Goal: Task Accomplishment & Management: Use online tool/utility

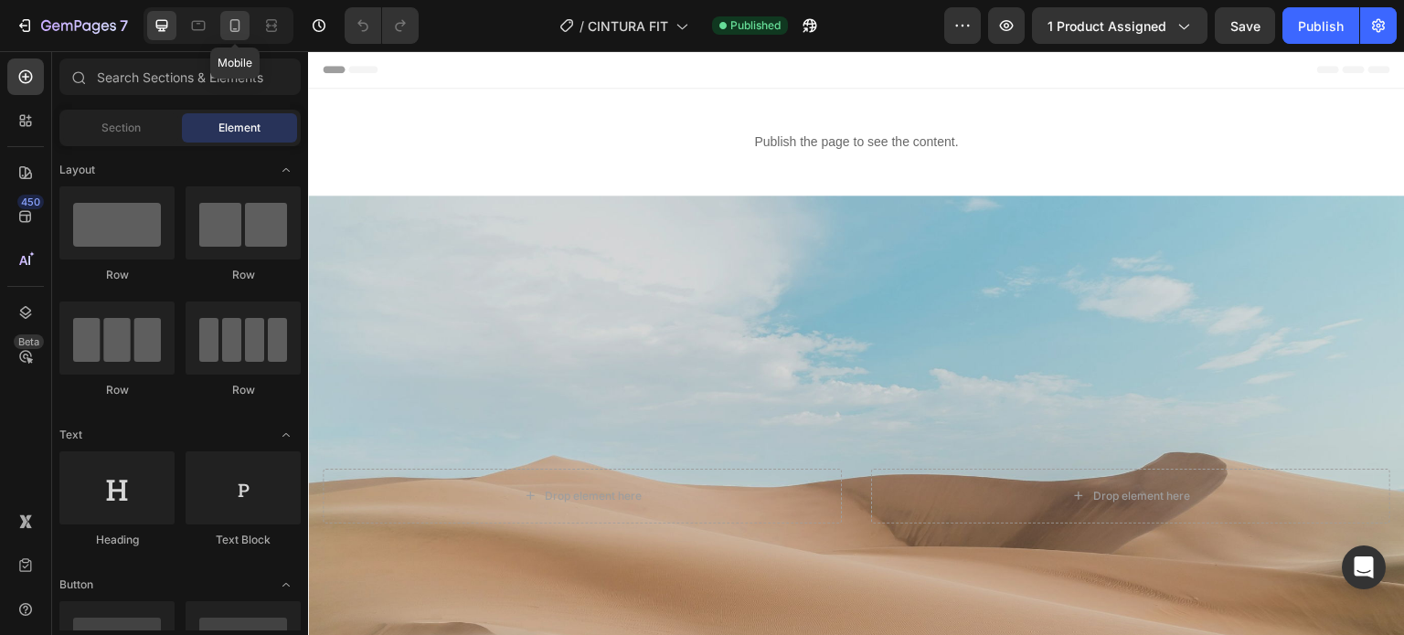
click at [238, 25] on icon at bounding box center [235, 25] width 18 height 18
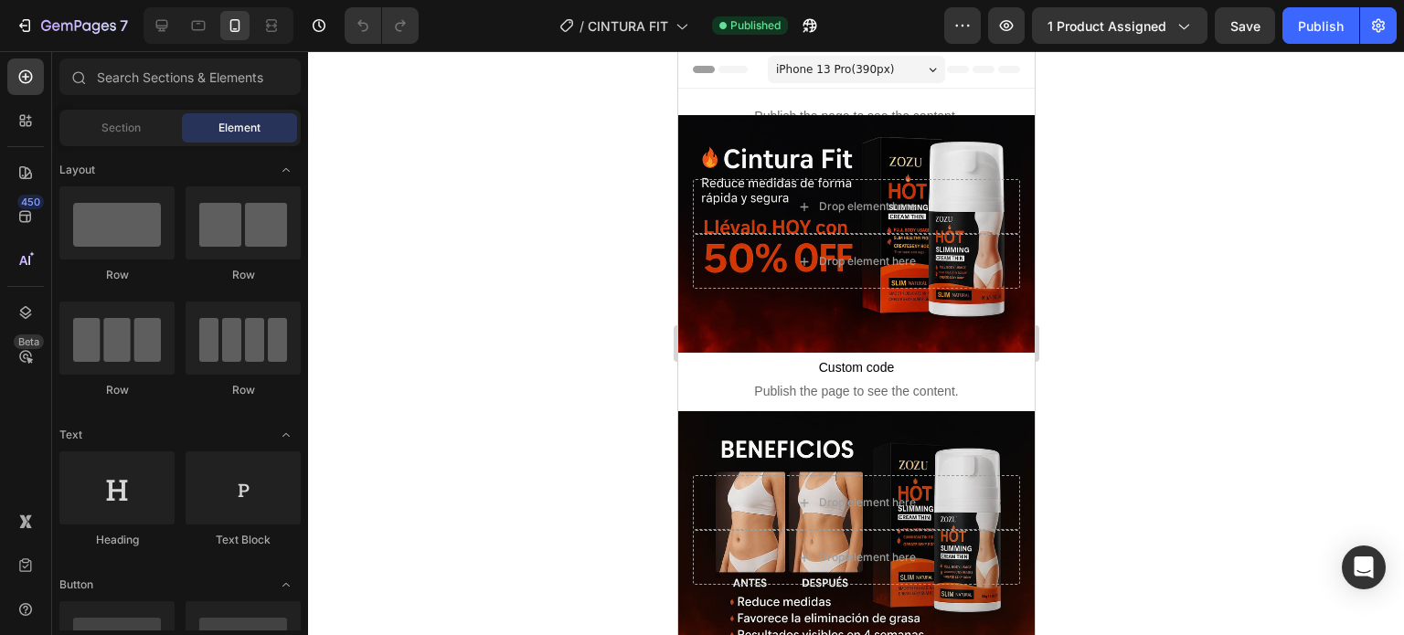
drag, startPoint x: 1081, startPoint y: 299, endPoint x: 1089, endPoint y: 291, distance: 11.0
click at [1082, 299] on div at bounding box center [856, 343] width 1096 height 584
click at [17, 213] on icon at bounding box center [25, 217] width 18 height 18
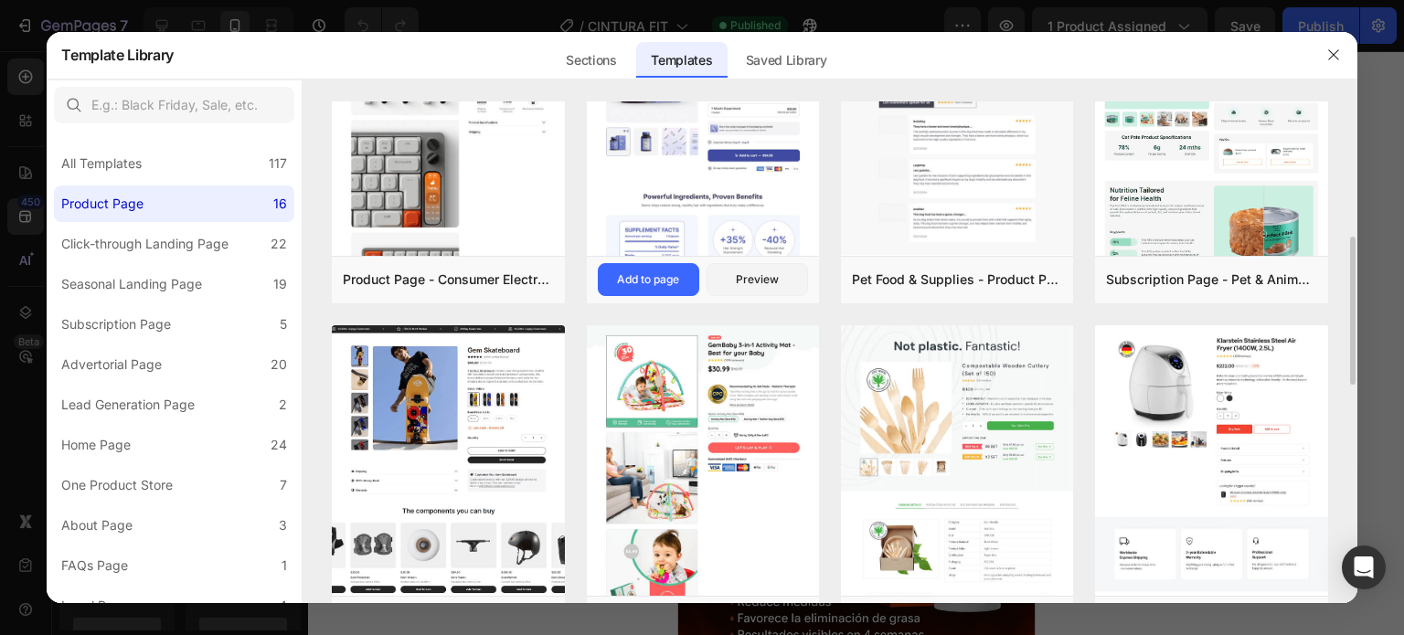
scroll to position [457, 0]
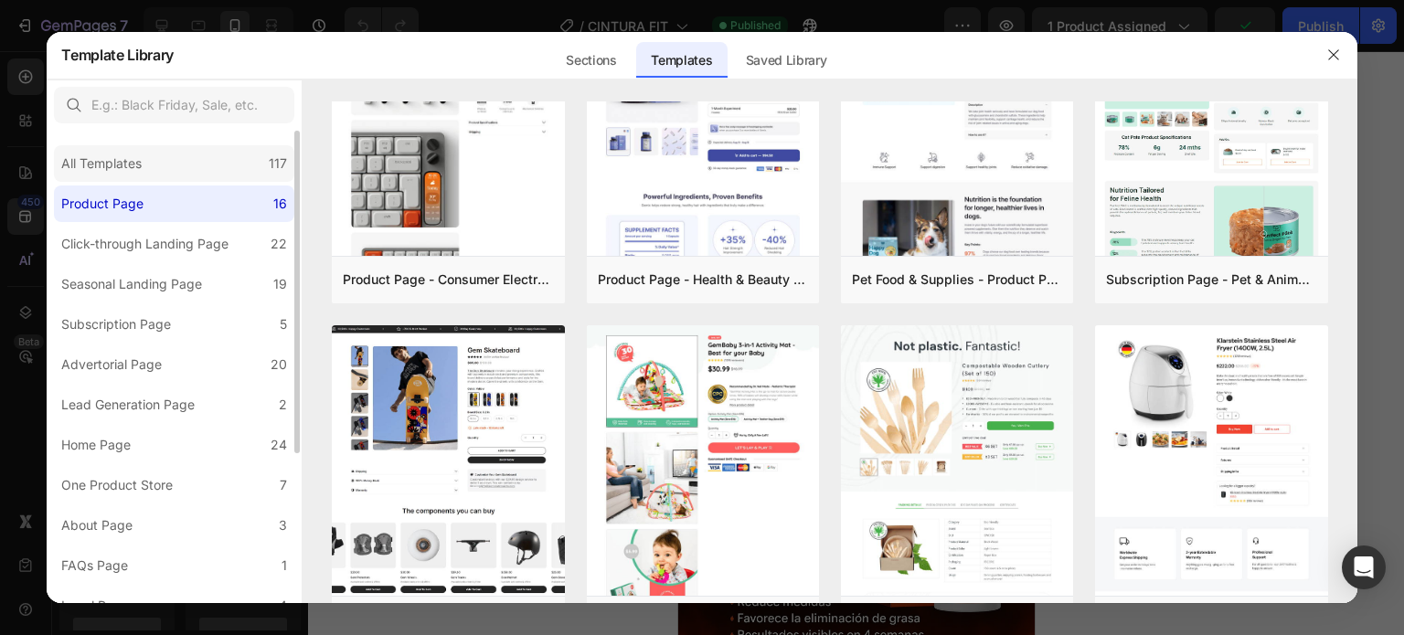
click at [241, 157] on div "All Templates 117" at bounding box center [174, 163] width 240 height 37
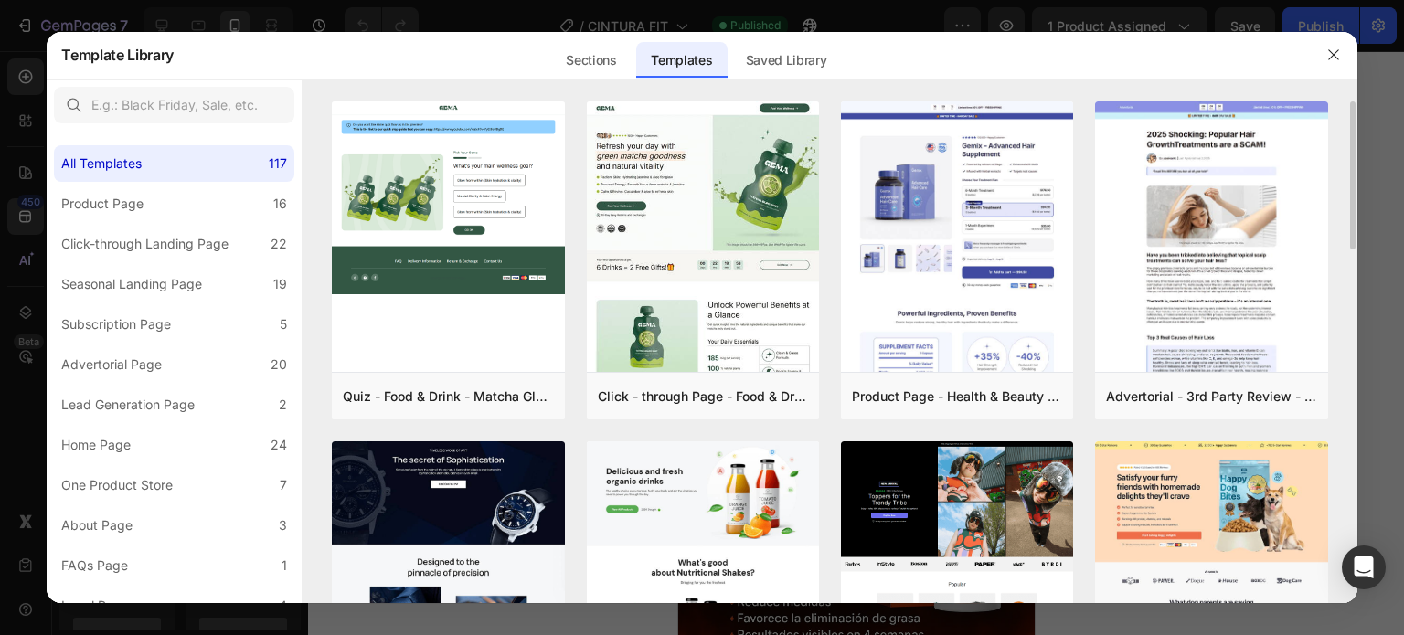
scroll to position [91, 0]
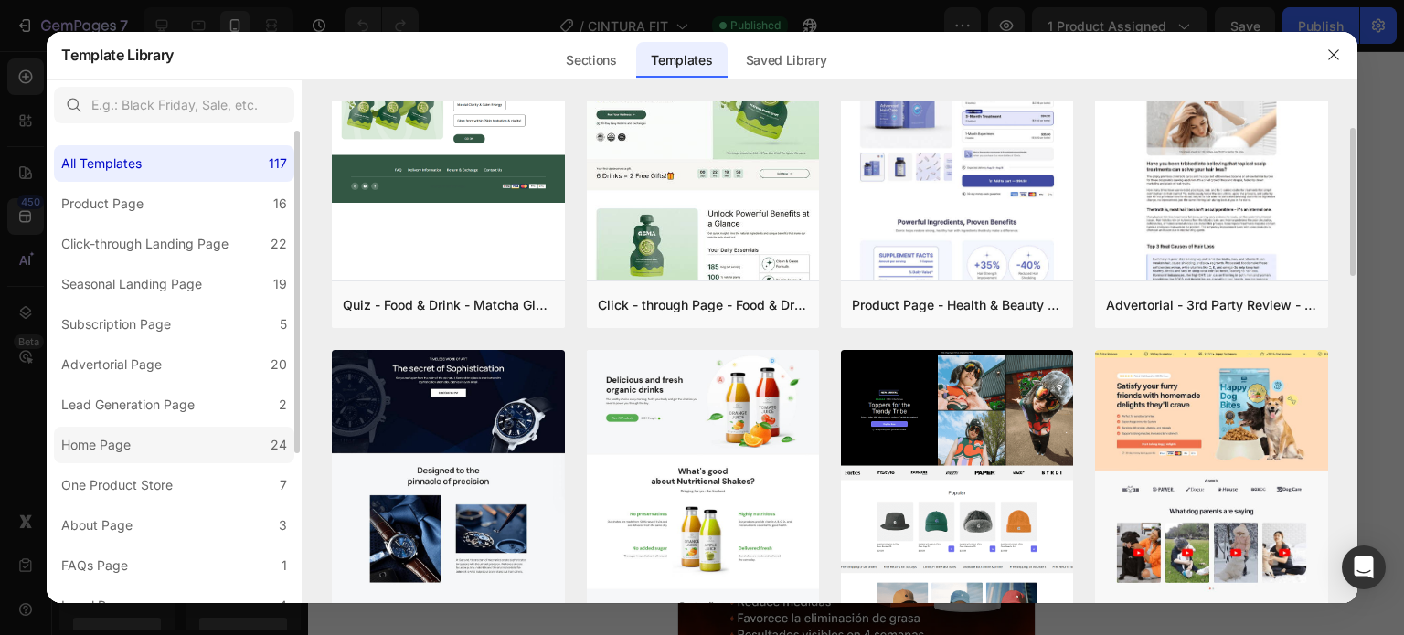
click at [124, 442] on div "Home Page" at bounding box center [95, 445] width 69 height 22
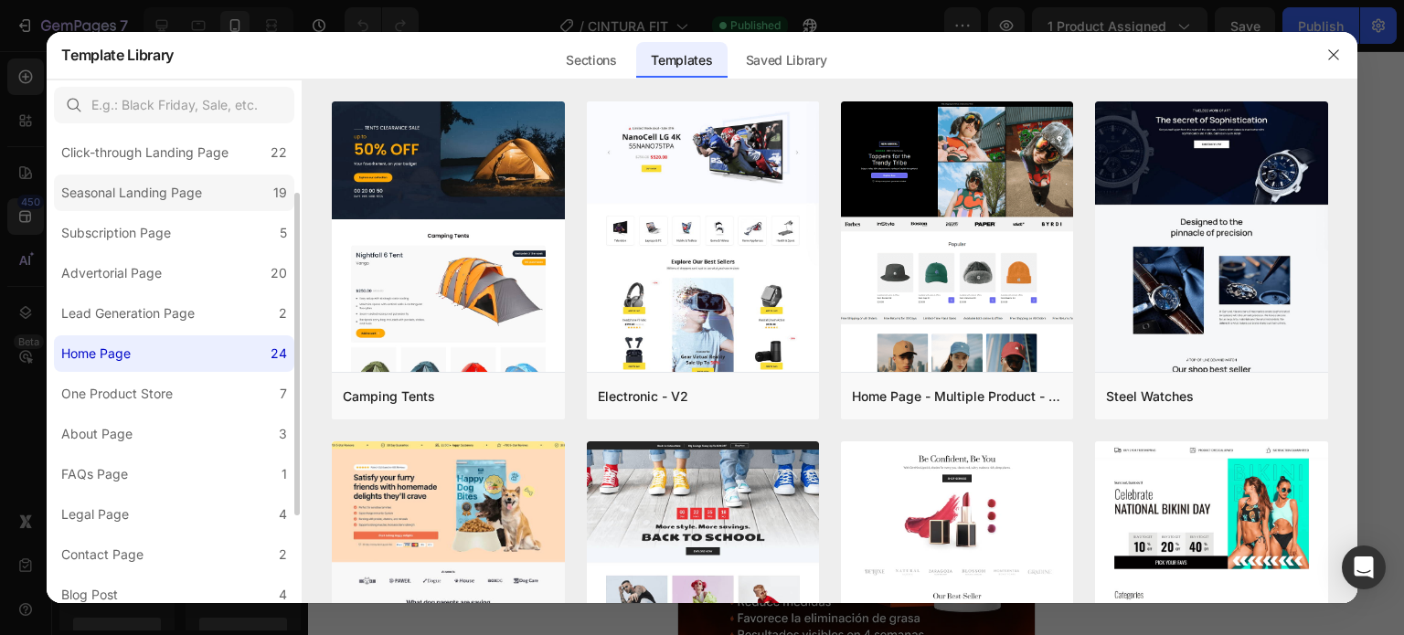
scroll to position [0, 0]
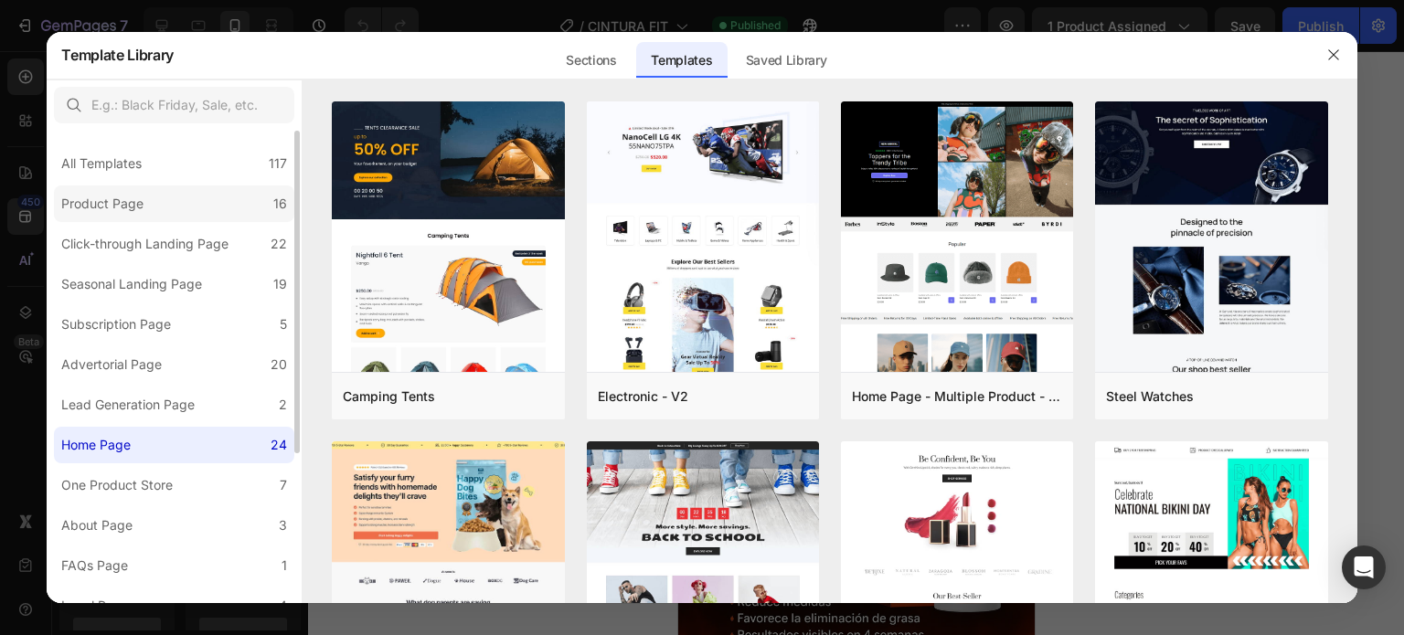
click at [154, 204] on label "Product Page 16" at bounding box center [174, 204] width 240 height 37
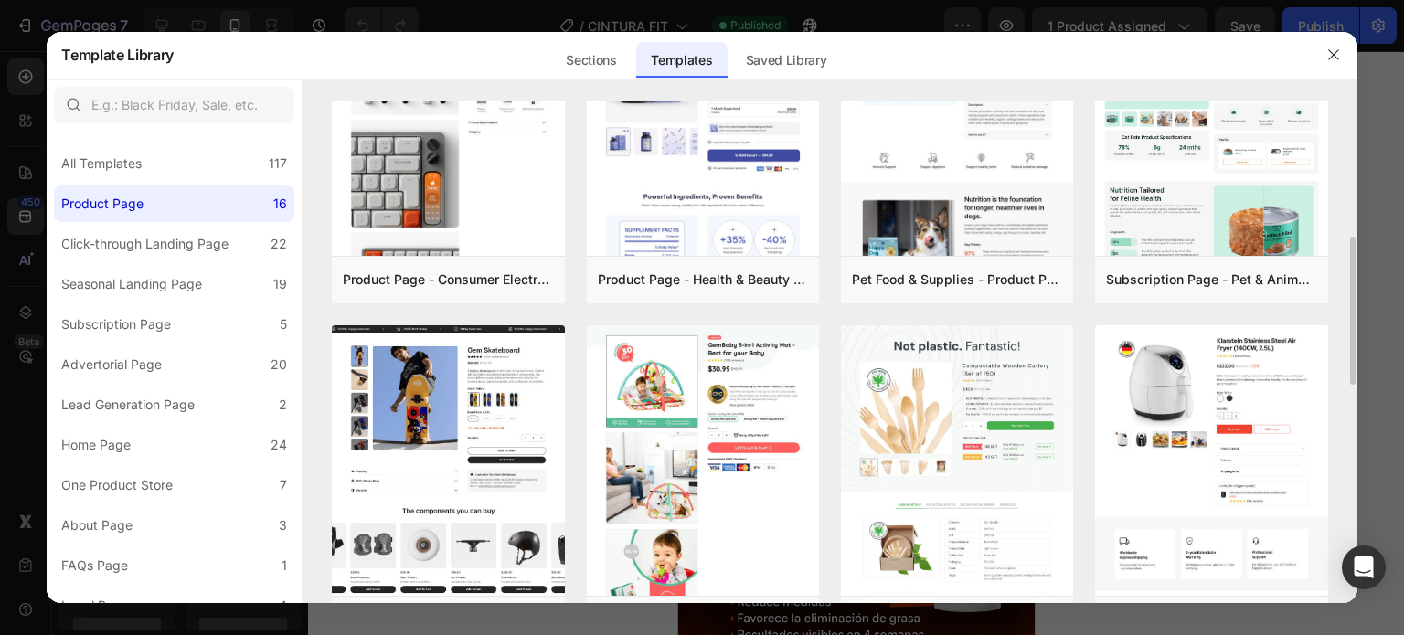
scroll to position [640, 0]
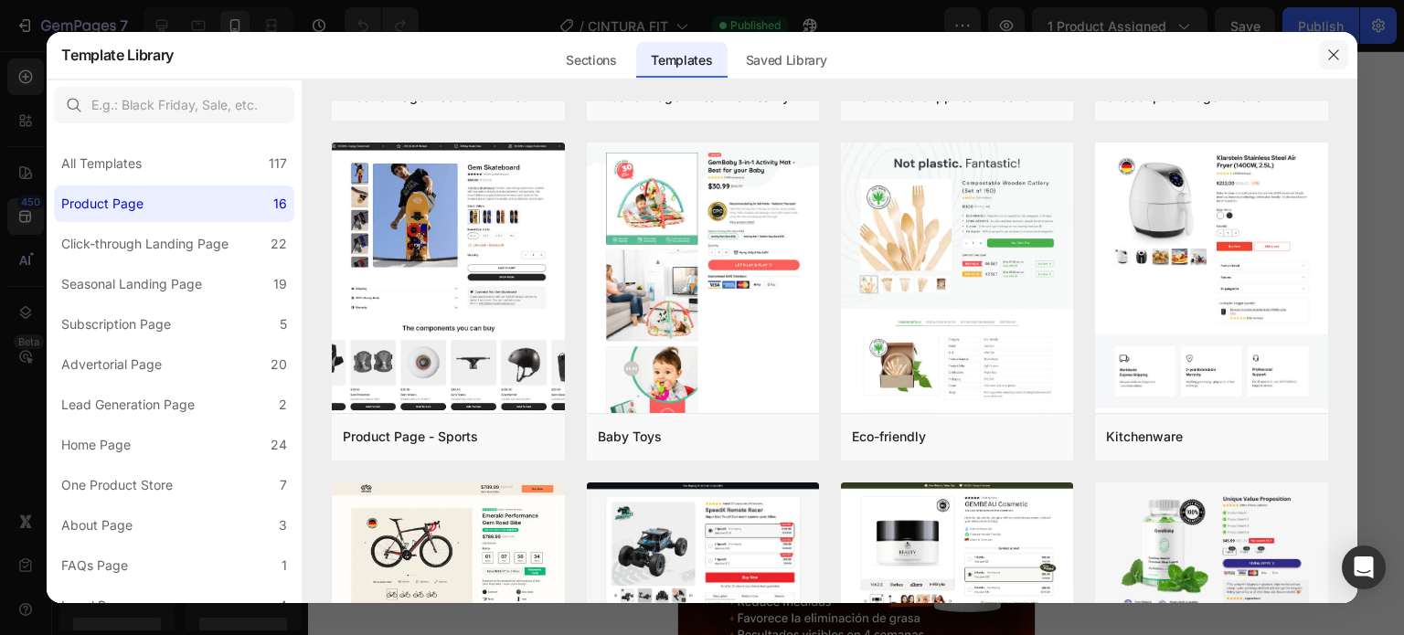
click at [1334, 57] on icon "button" at bounding box center [1333, 55] width 15 height 15
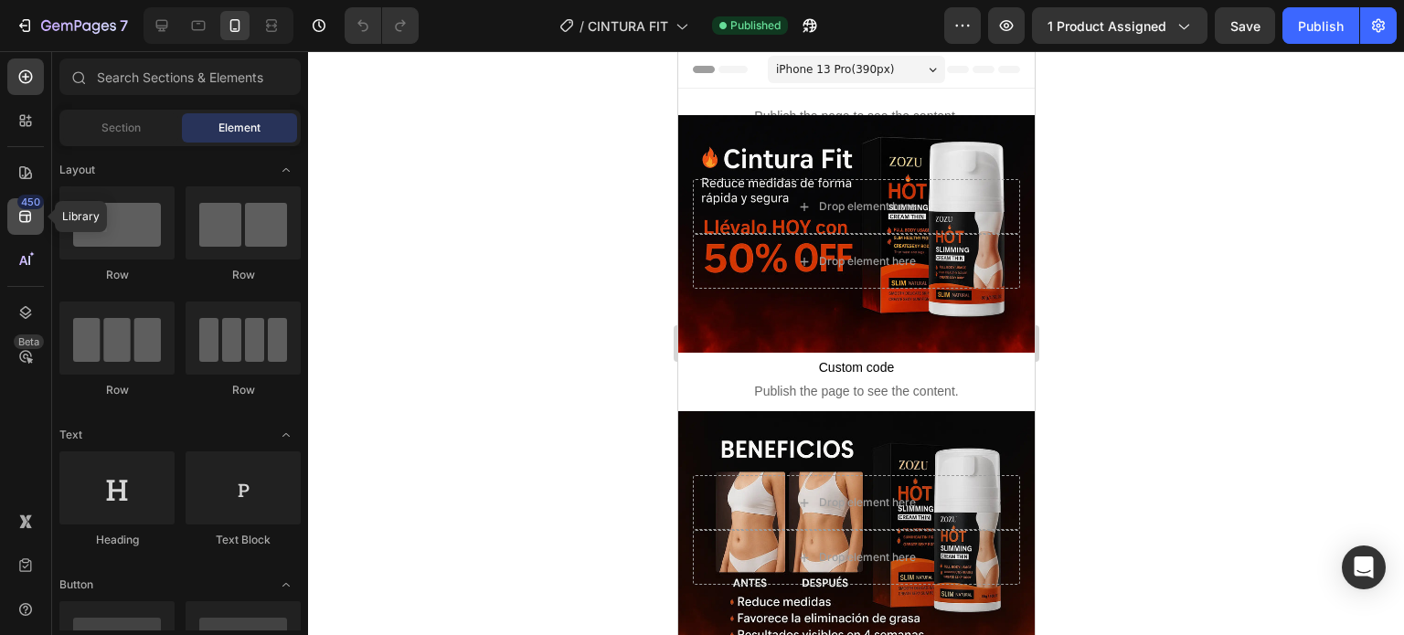
click at [18, 217] on icon at bounding box center [25, 217] width 18 height 18
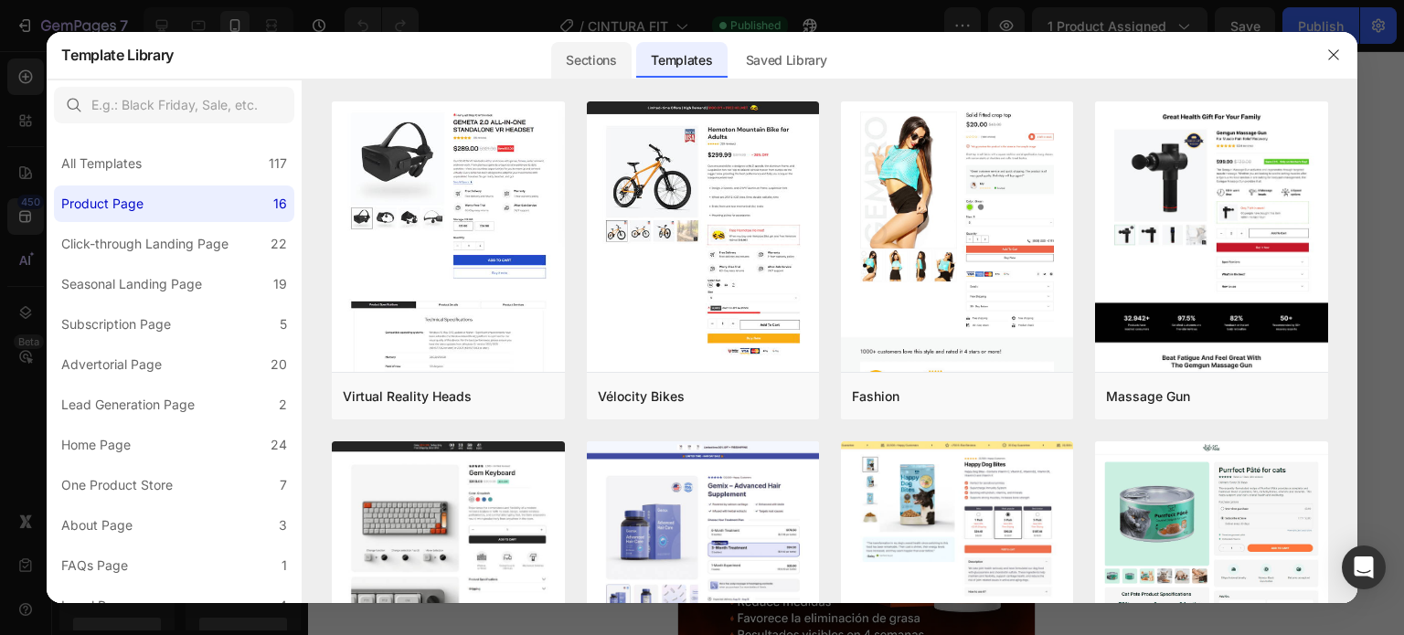
drag, startPoint x: 621, startPoint y: 65, endPoint x: 618, endPoint y: 76, distance: 11.3
click at [621, 64] on div "Sections" at bounding box center [591, 60] width 80 height 37
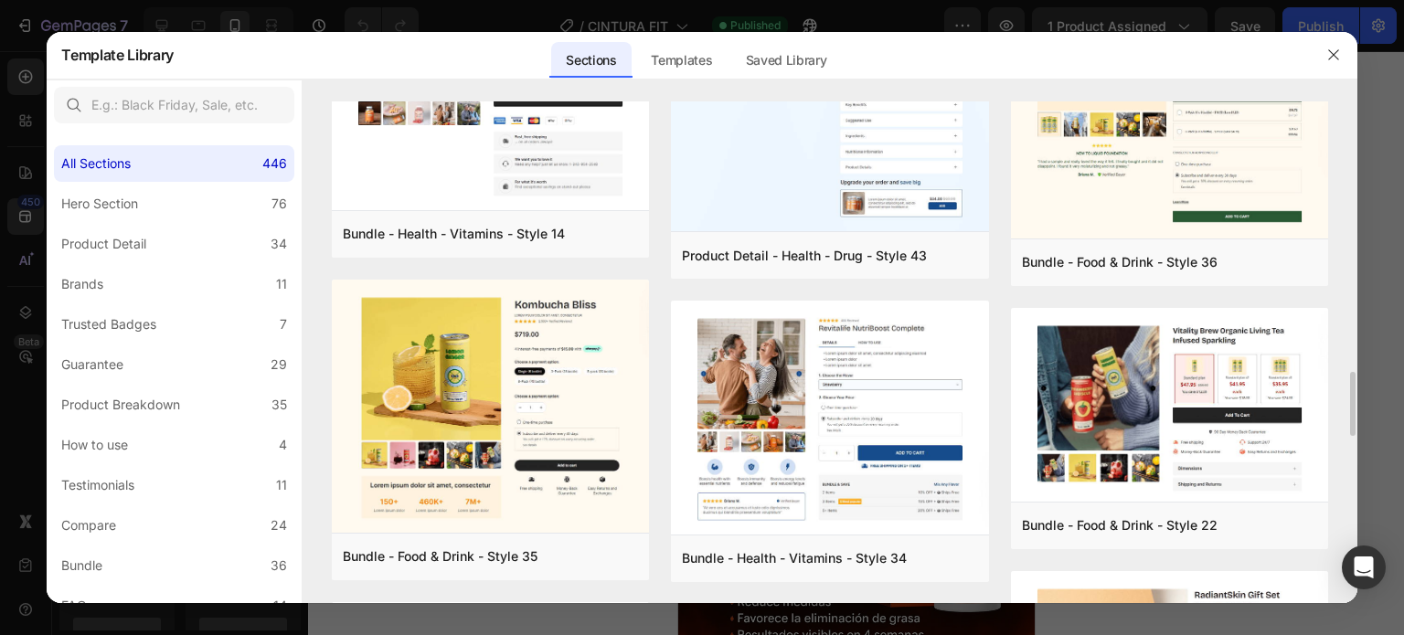
scroll to position [1386, 0]
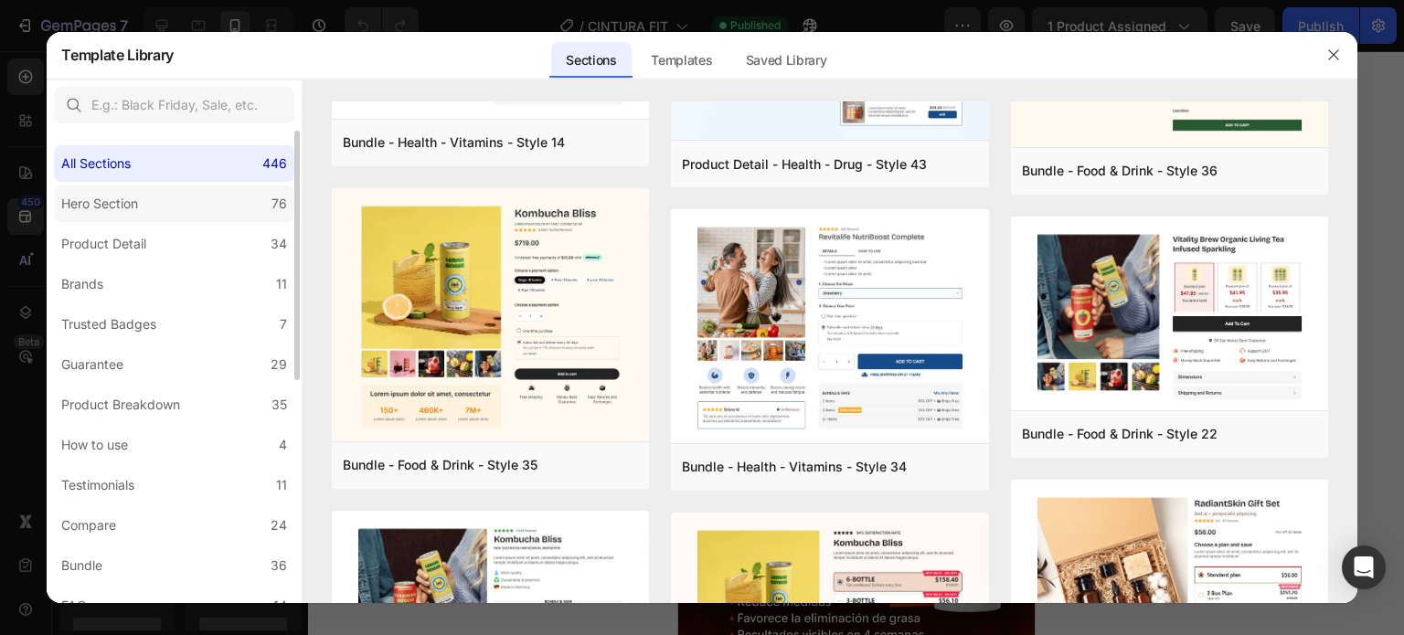
click at [160, 204] on label "Hero Section 76" at bounding box center [174, 204] width 240 height 37
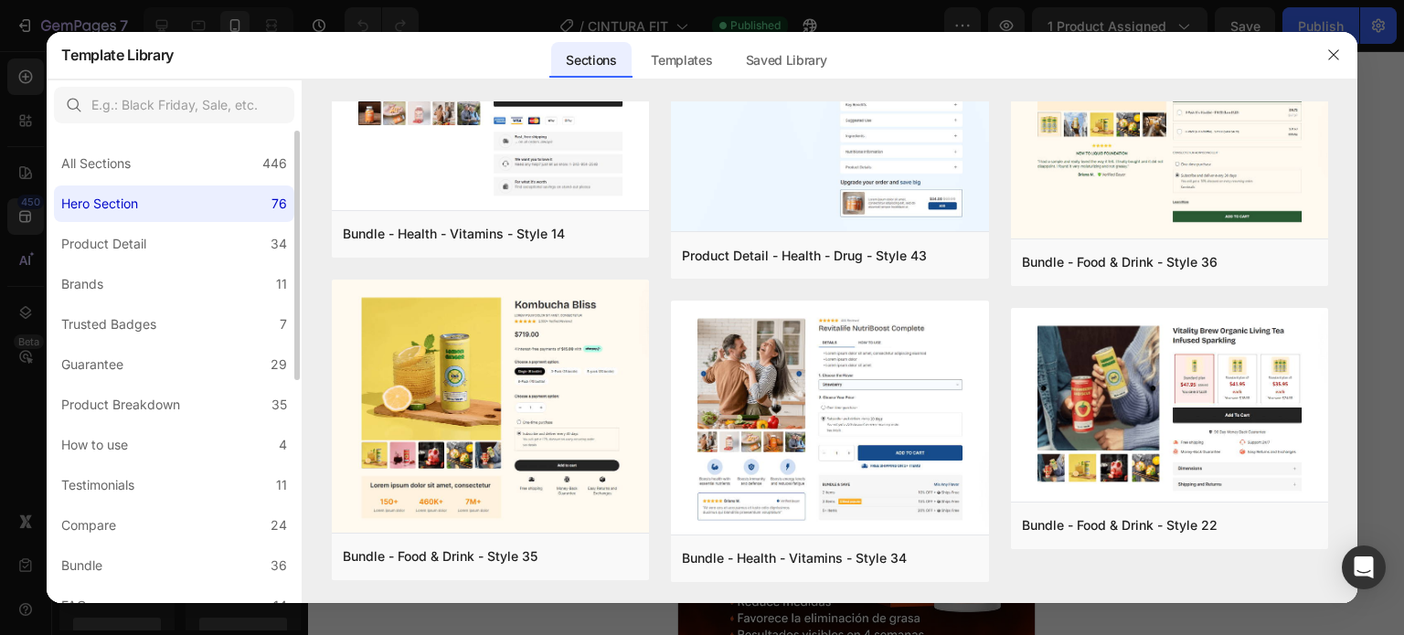
scroll to position [0, 0]
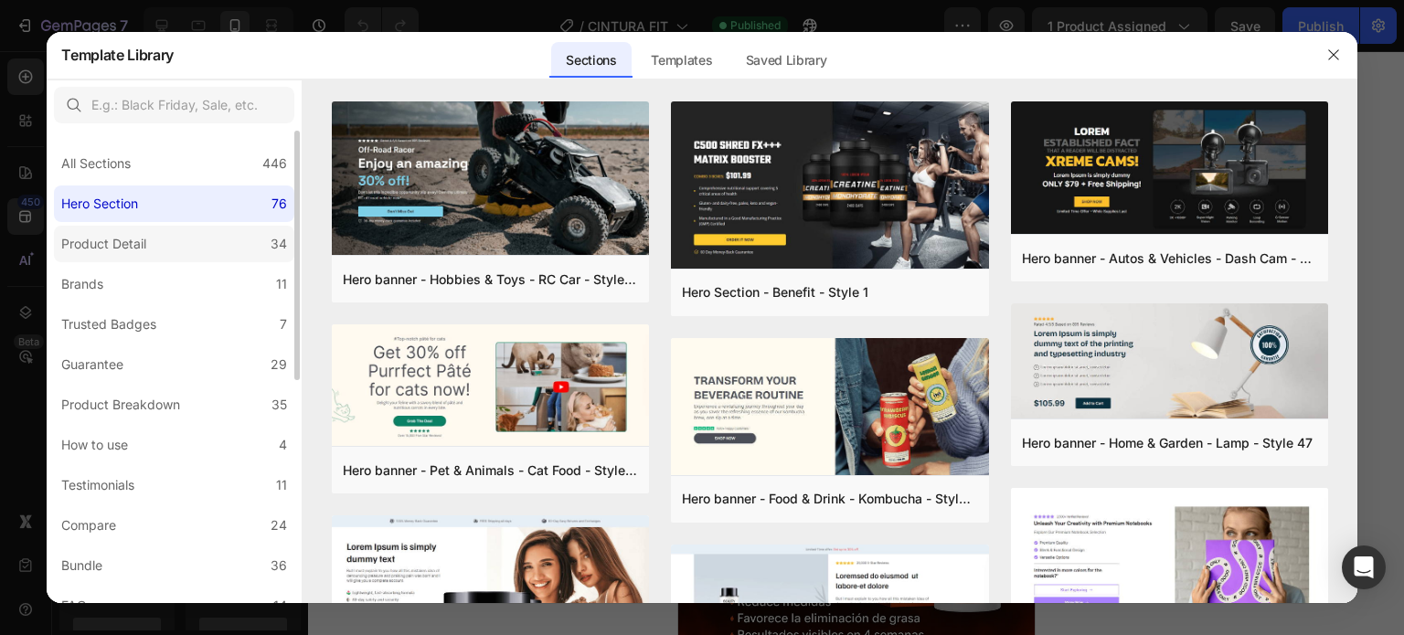
click at [141, 231] on label "Product Detail 34" at bounding box center [174, 244] width 240 height 37
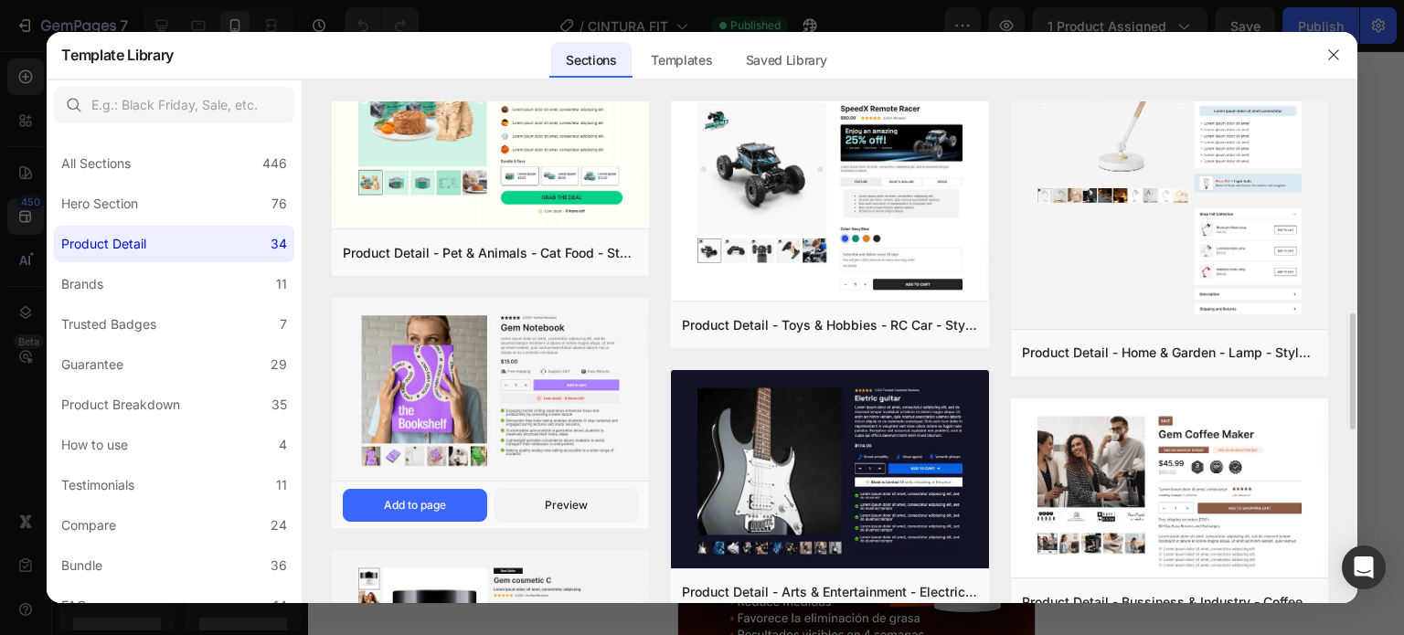
scroll to position [914, 0]
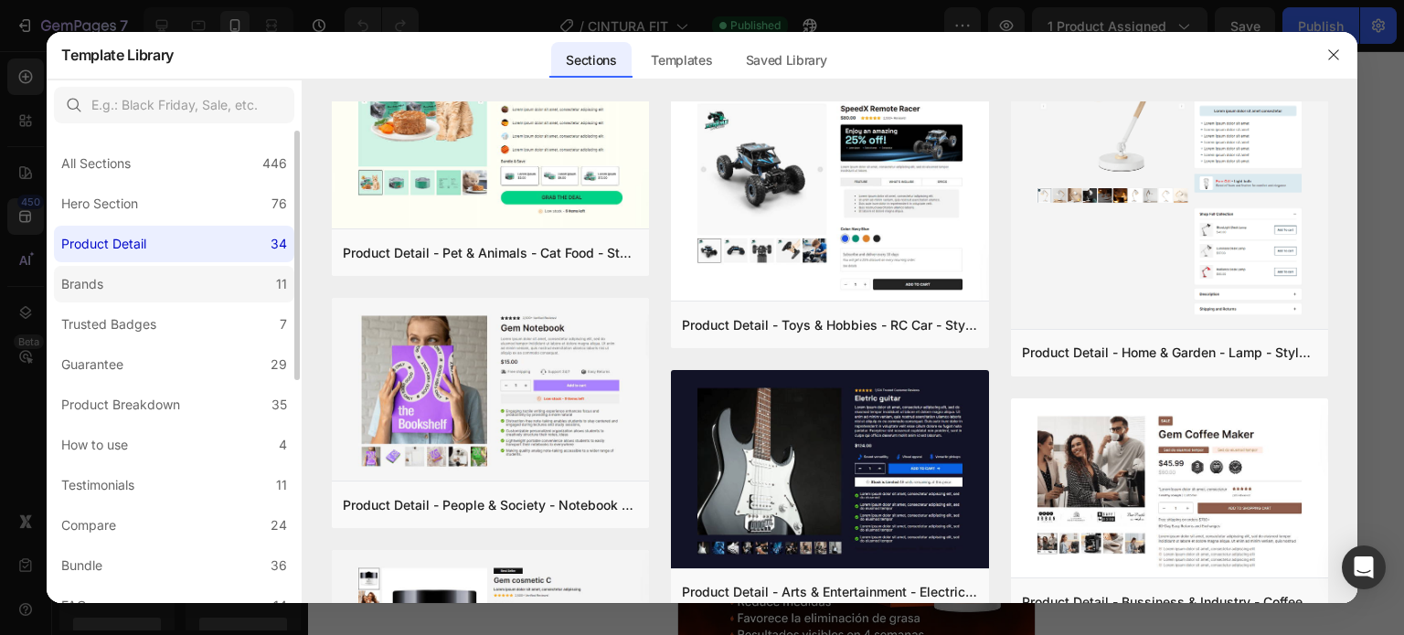
click at [186, 281] on label "Brands 11" at bounding box center [174, 284] width 240 height 37
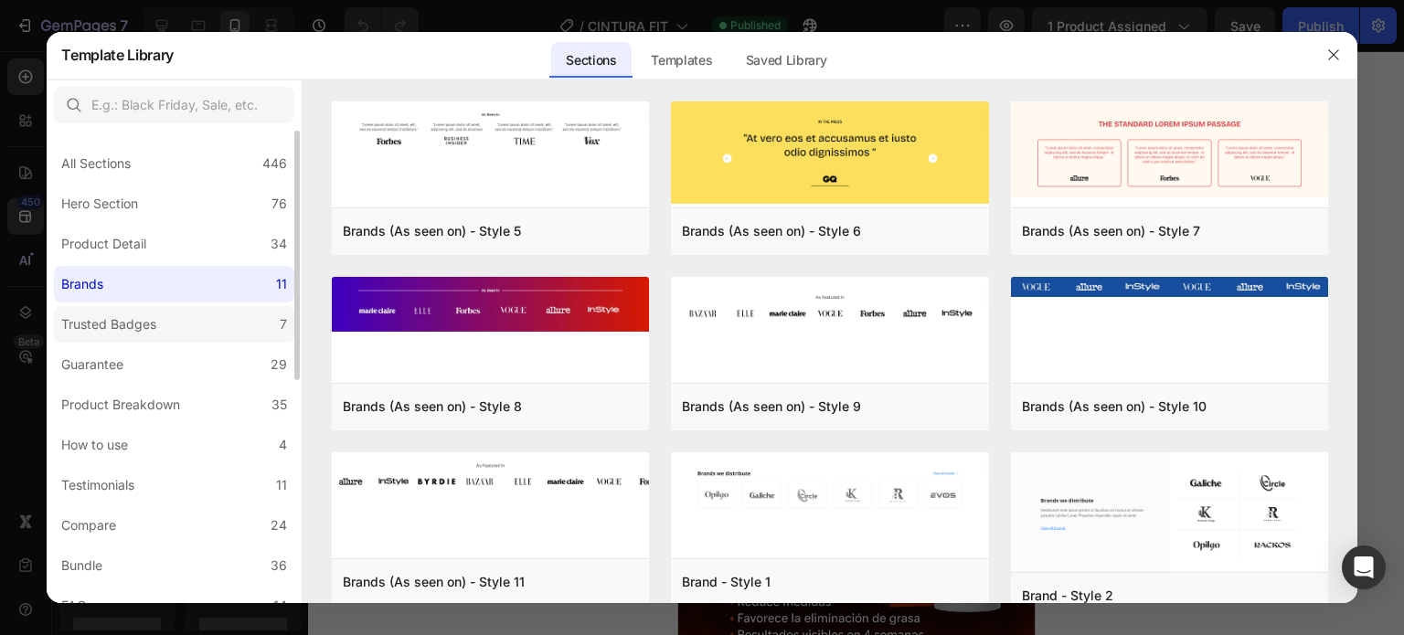
click at [153, 331] on div "Trusted Badges" at bounding box center [108, 325] width 95 height 22
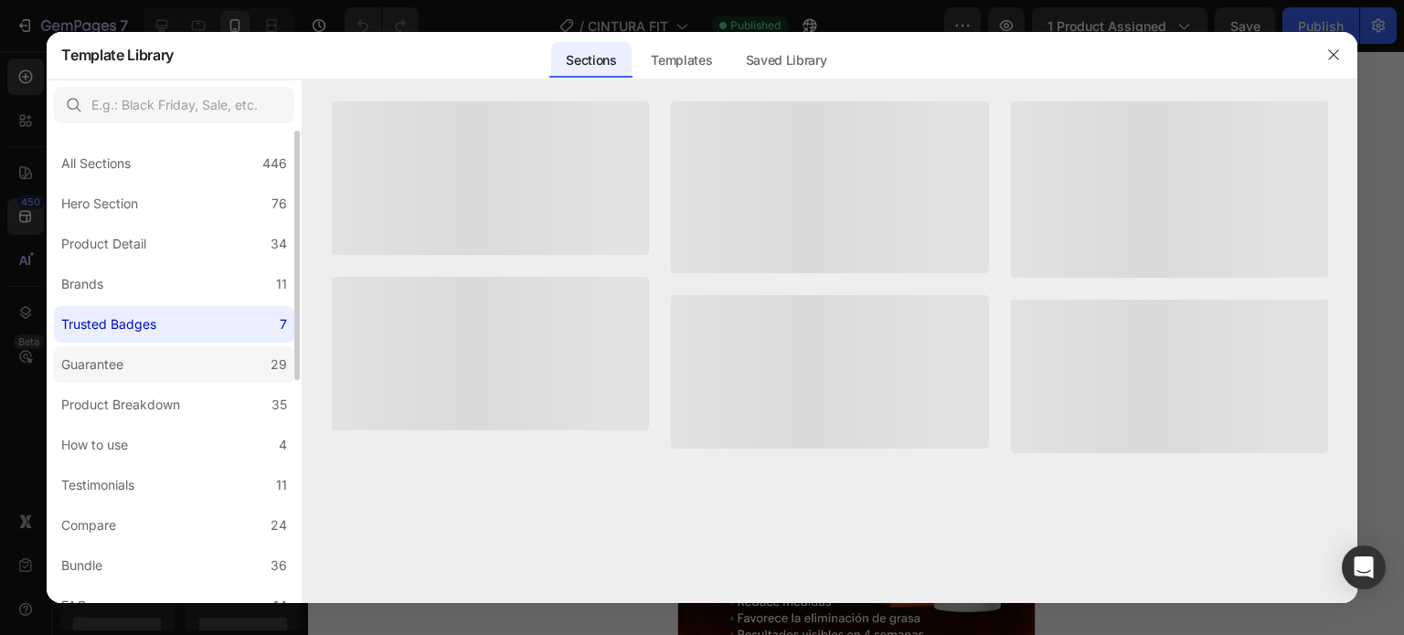
click at [151, 361] on label "Guarantee 29" at bounding box center [174, 364] width 240 height 37
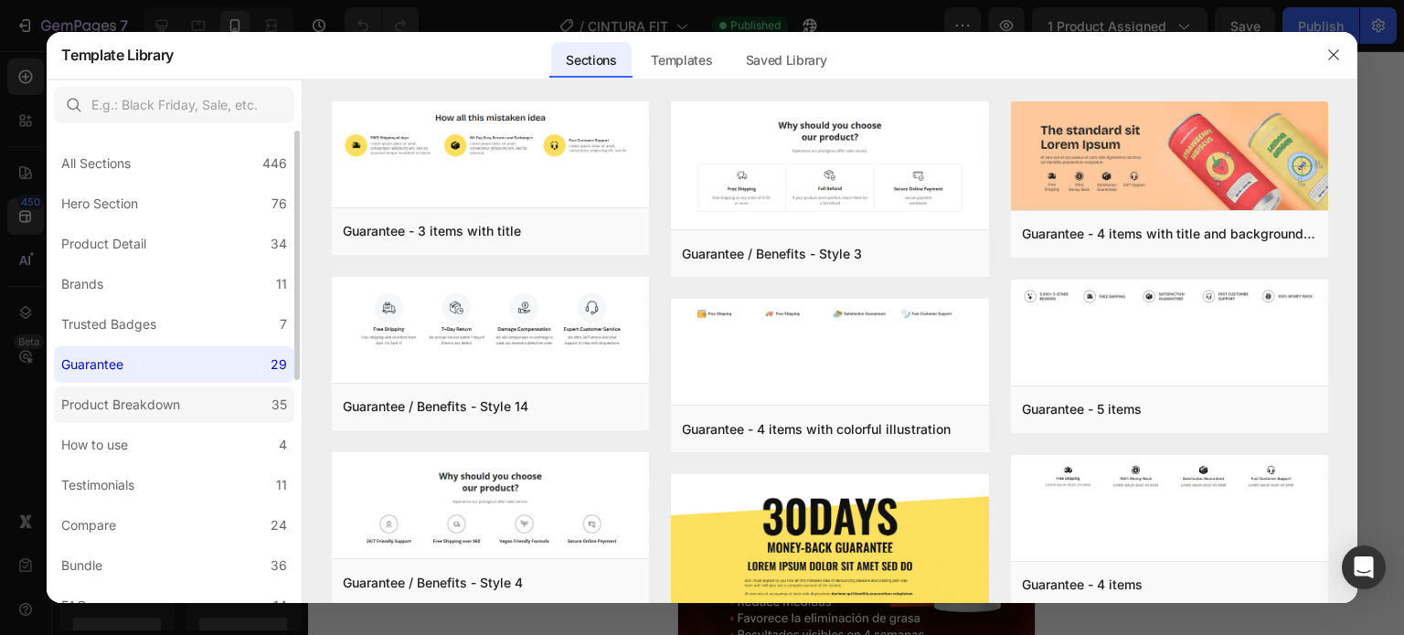
click at [159, 409] on div "Product Breakdown" at bounding box center [120, 405] width 119 height 22
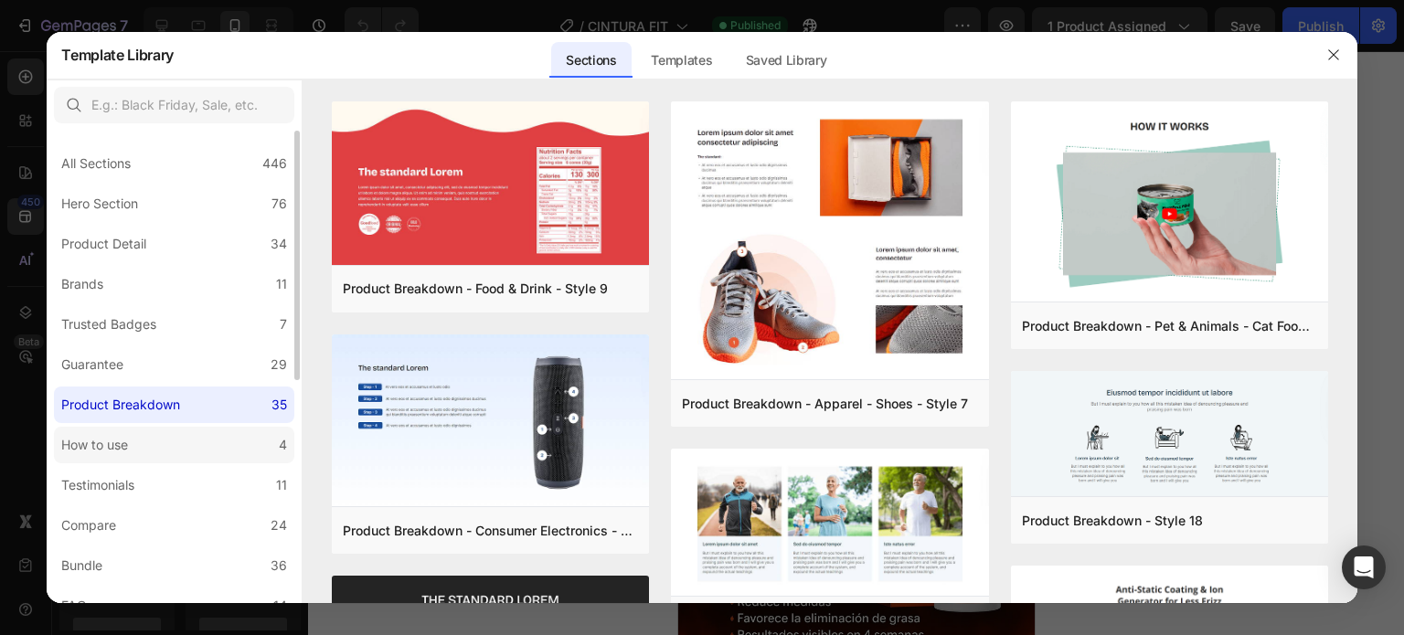
click at [154, 443] on label "How to use 4" at bounding box center [174, 445] width 240 height 37
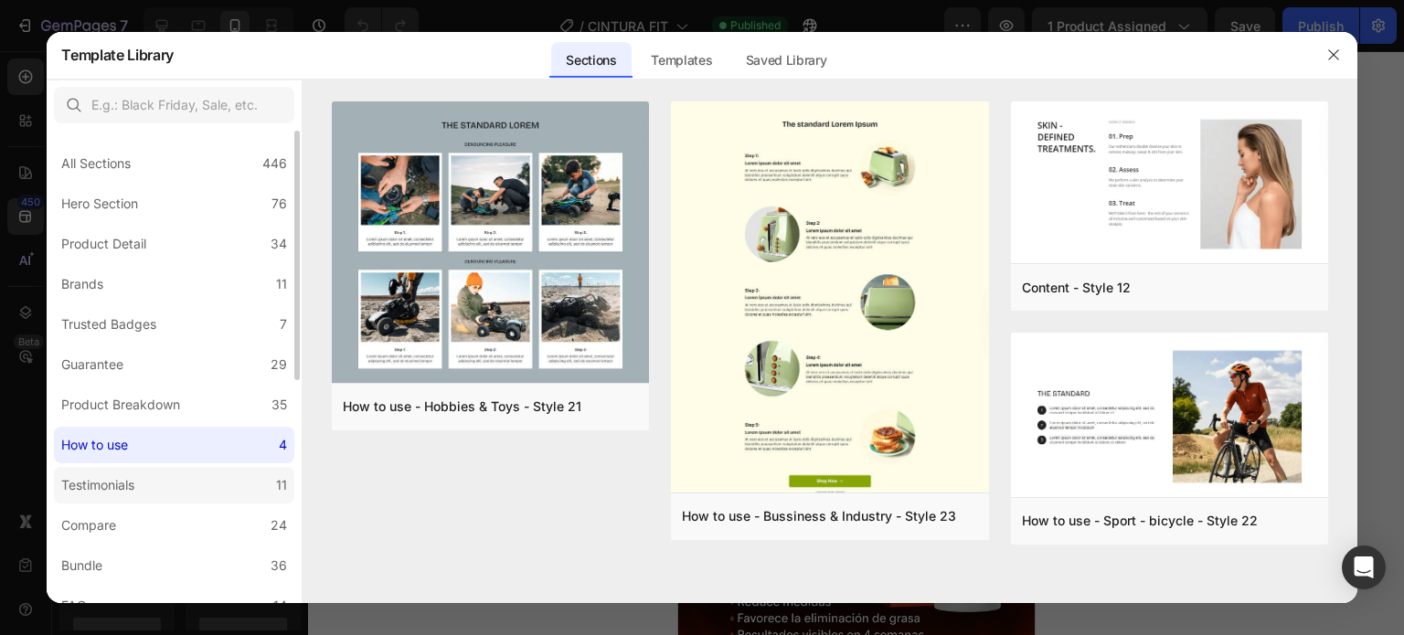
click at [144, 489] on label "Testimonials 11" at bounding box center [174, 485] width 240 height 37
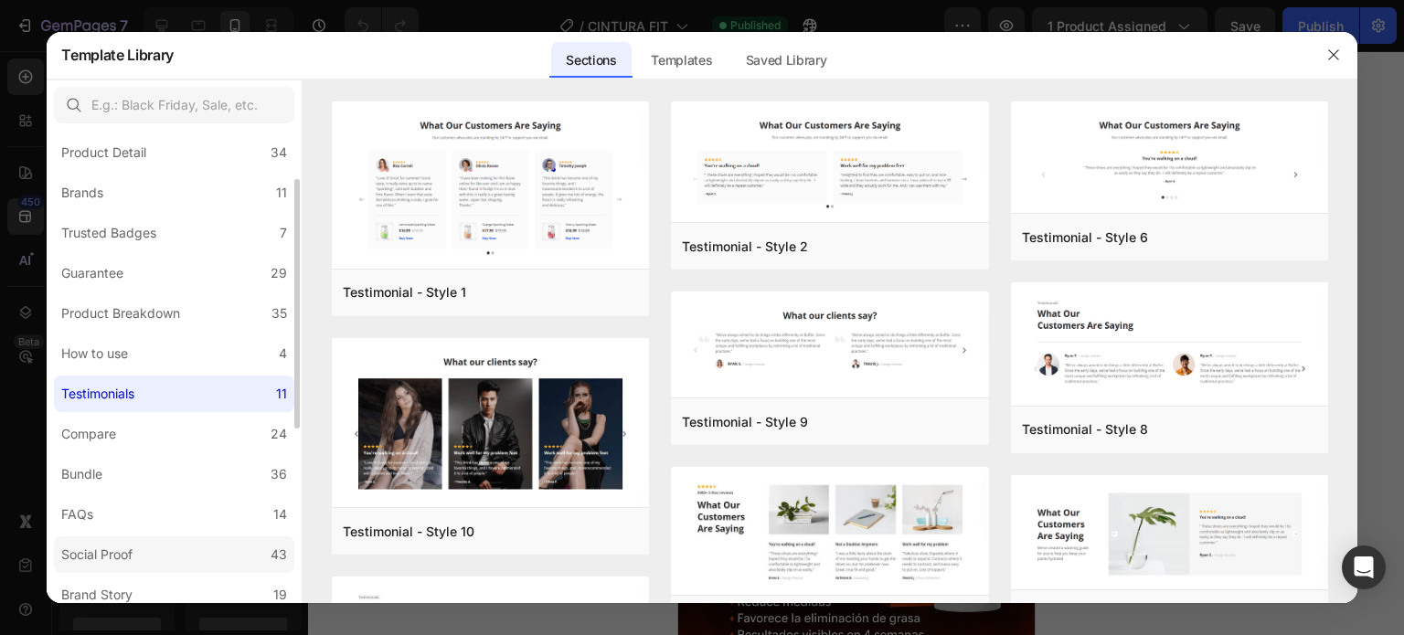
scroll to position [183, 0]
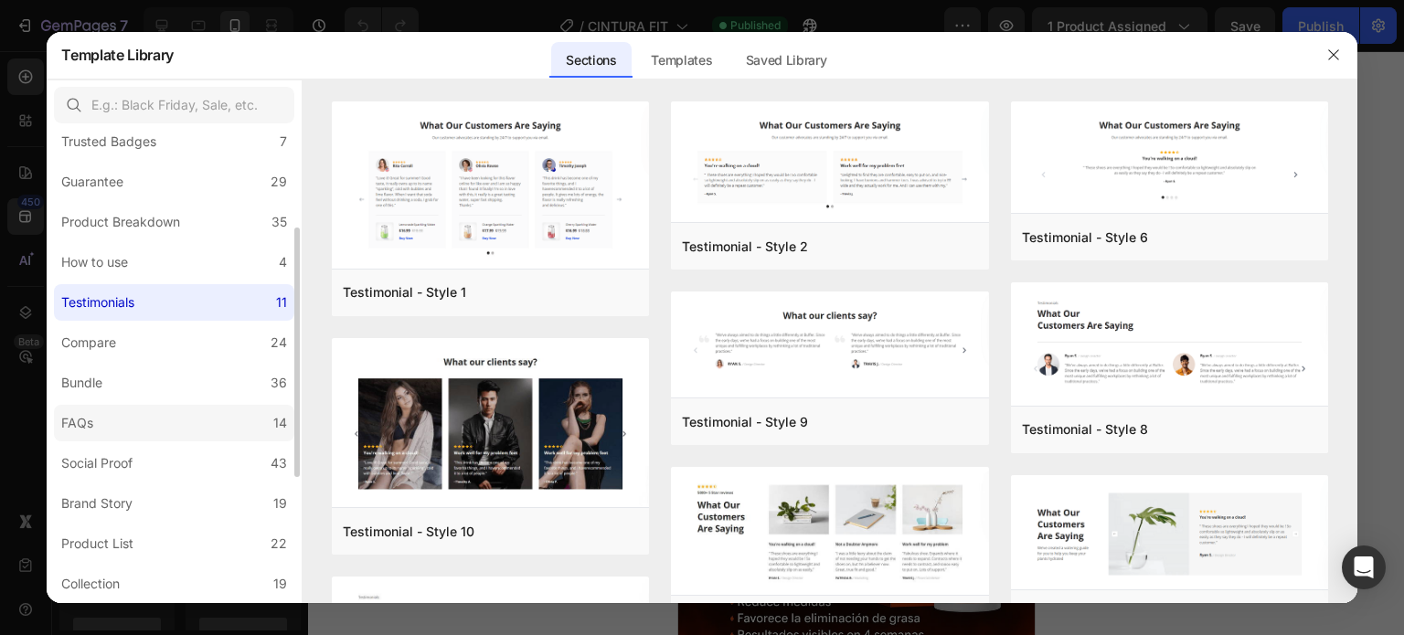
click at [142, 416] on label "FAQs 14" at bounding box center [174, 423] width 240 height 37
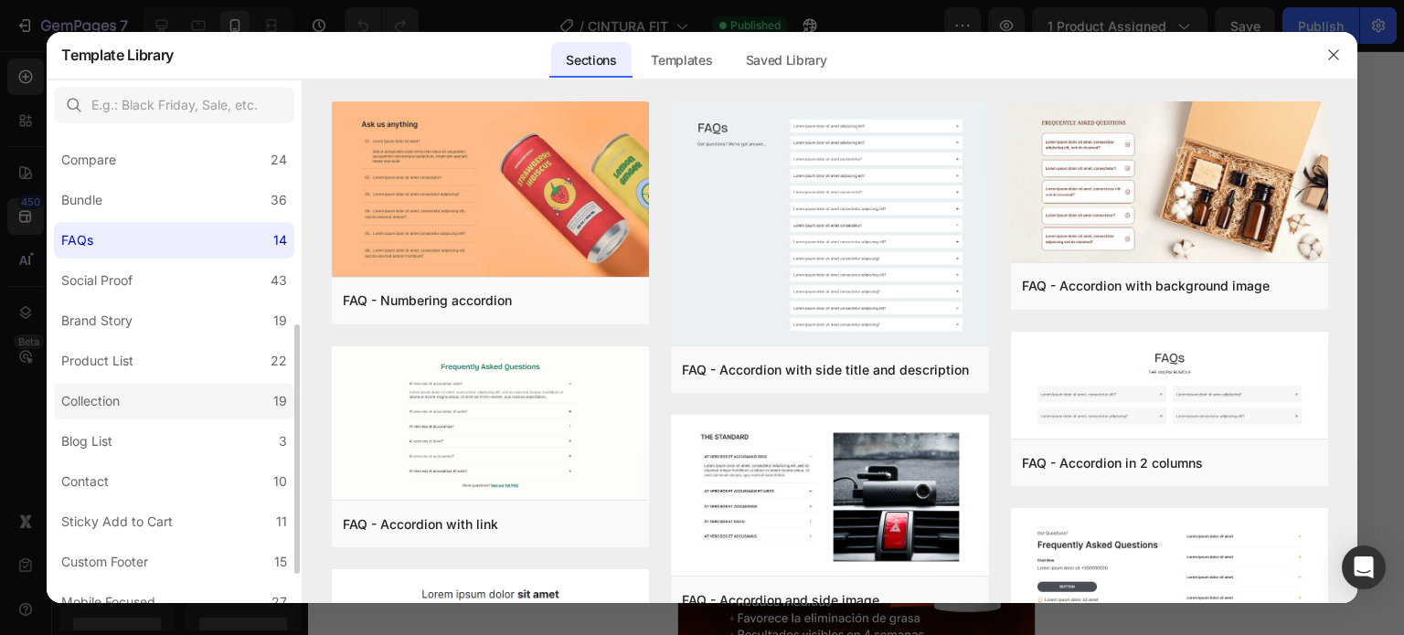
scroll to position [422, 0]
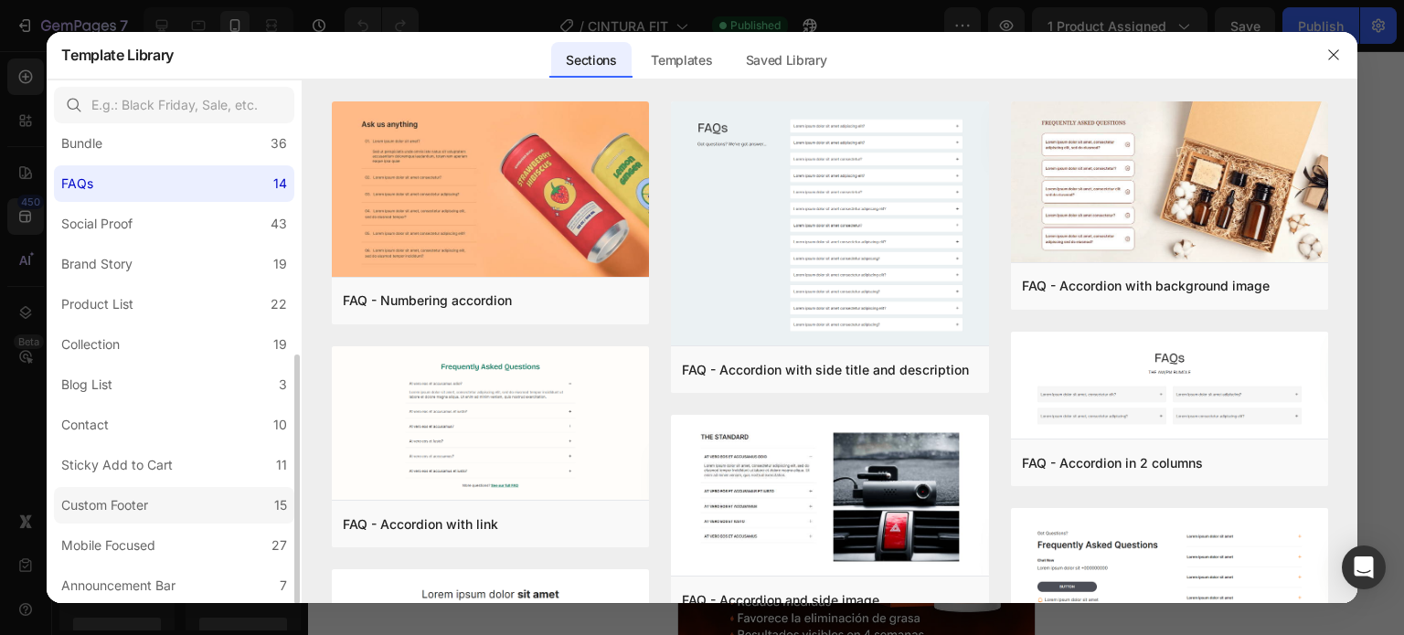
click at [143, 493] on label "Custom Footer 15" at bounding box center [174, 505] width 240 height 37
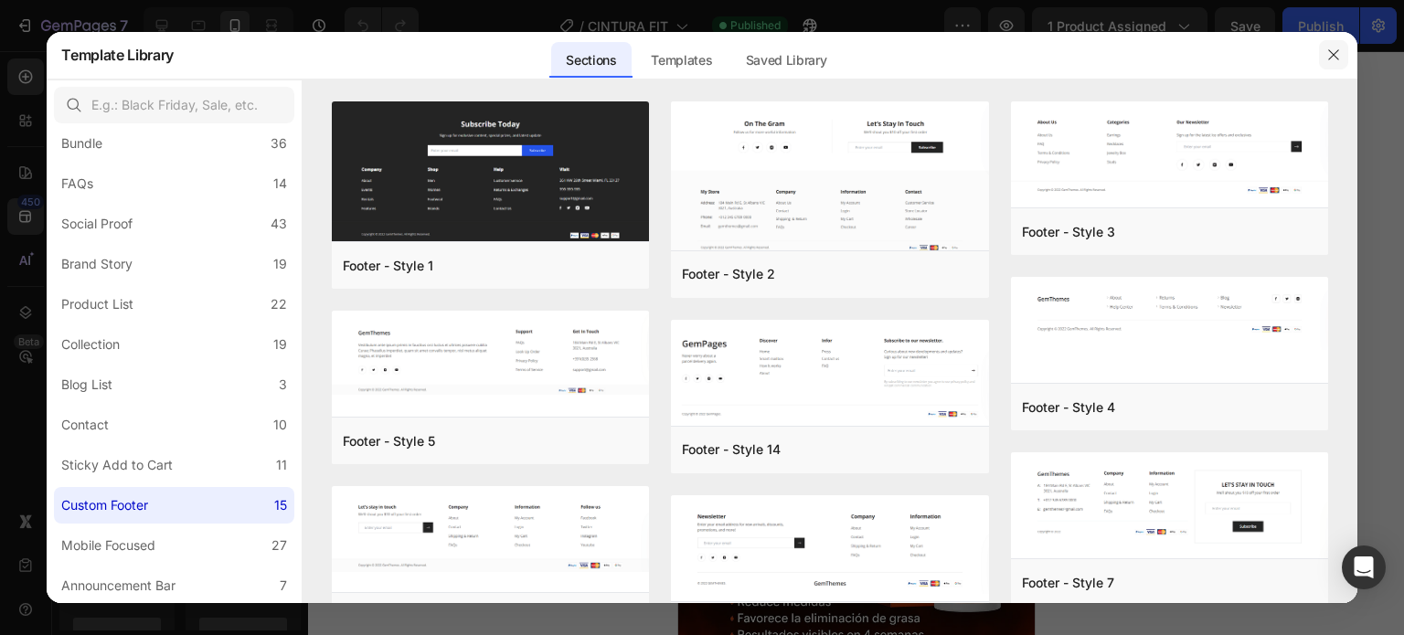
click at [1336, 50] on icon "button" at bounding box center [1333, 55] width 15 height 15
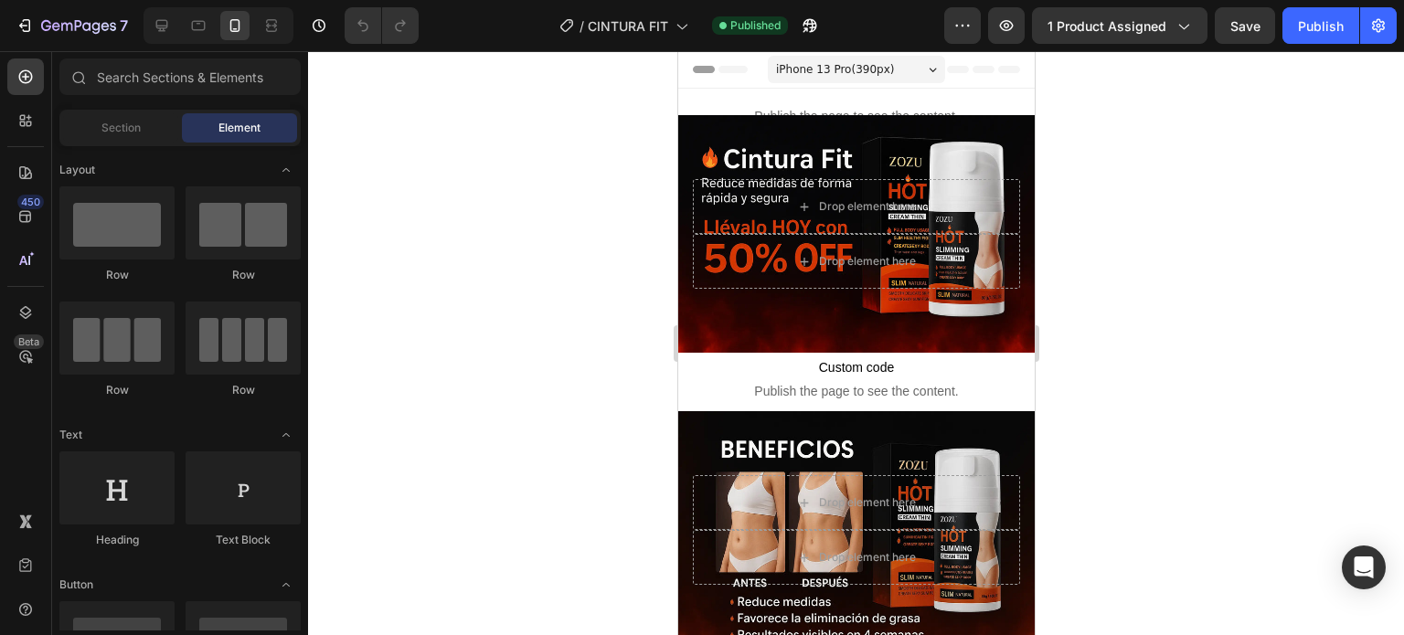
click at [1136, 238] on div at bounding box center [856, 343] width 1096 height 584
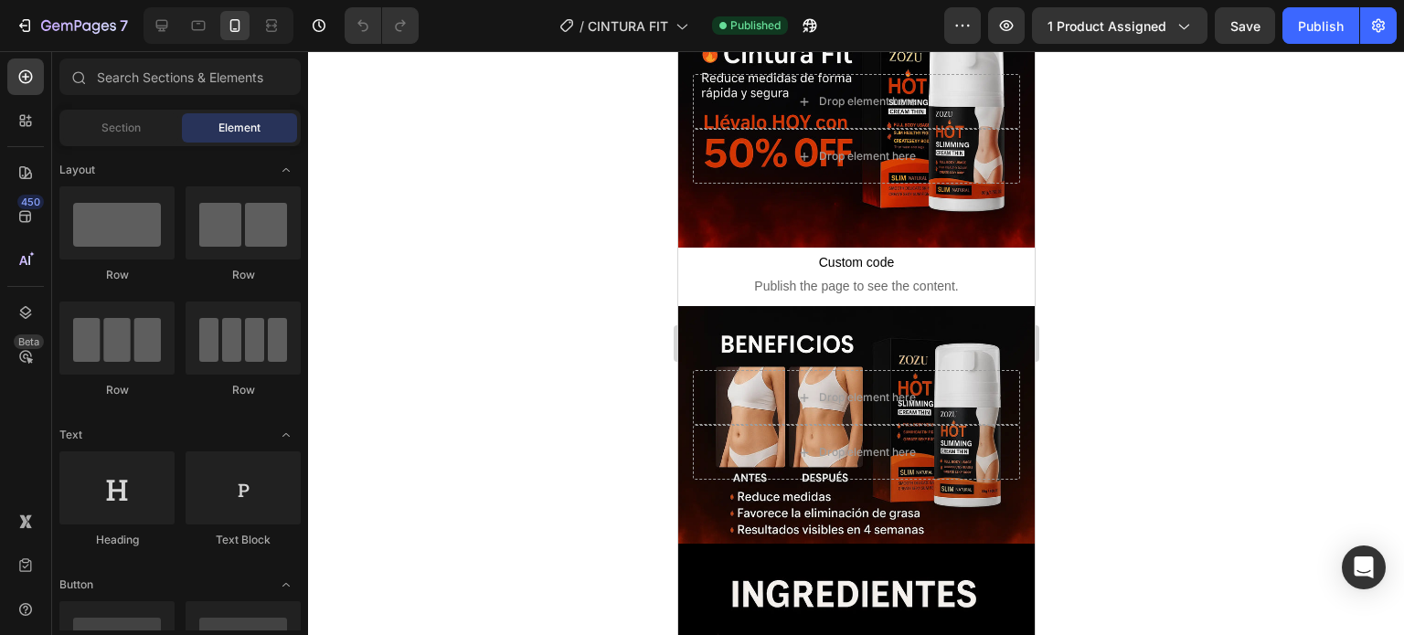
scroll to position [0, 0]
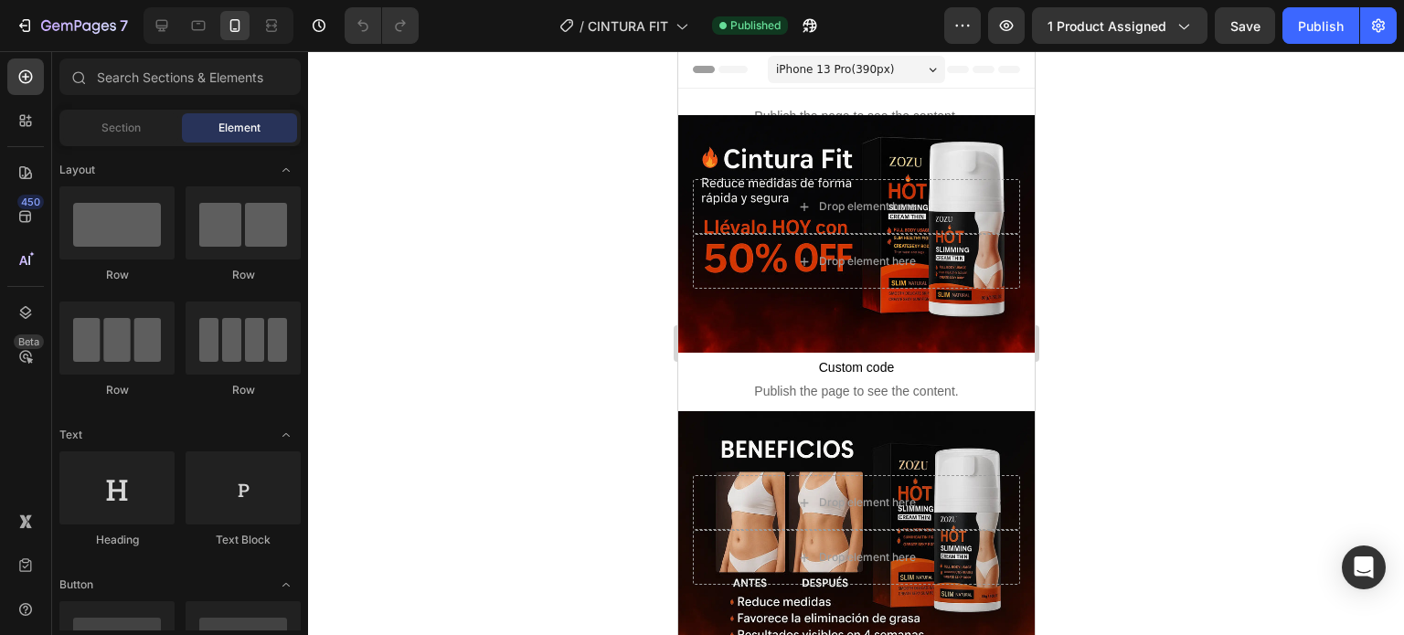
drag, startPoint x: 1030, startPoint y: 107, endPoint x: 1714, endPoint y: 127, distance: 684.0
click at [906, 100] on div "Publish the page to see the content." at bounding box center [855, 116] width 357 height 48
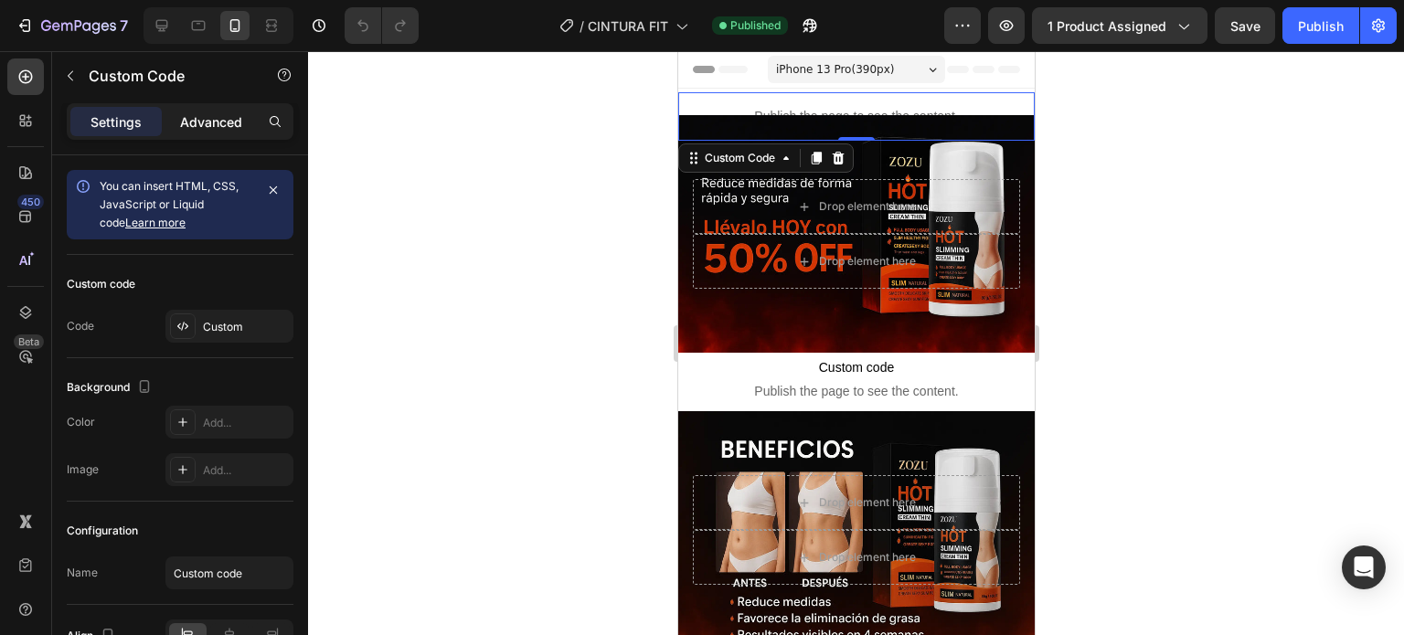
click at [219, 110] on div "Advanced" at bounding box center [210, 121] width 91 height 29
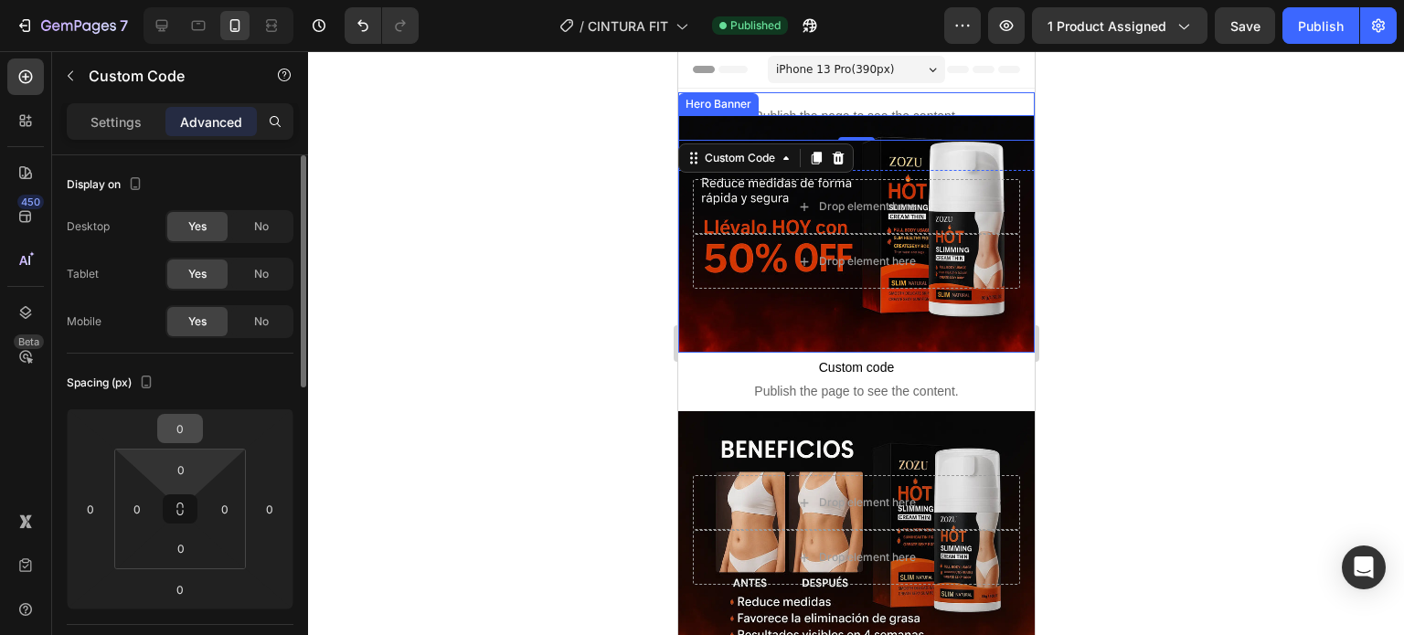
click at [177, 485] on icon at bounding box center [181, 510] width 132 height 121
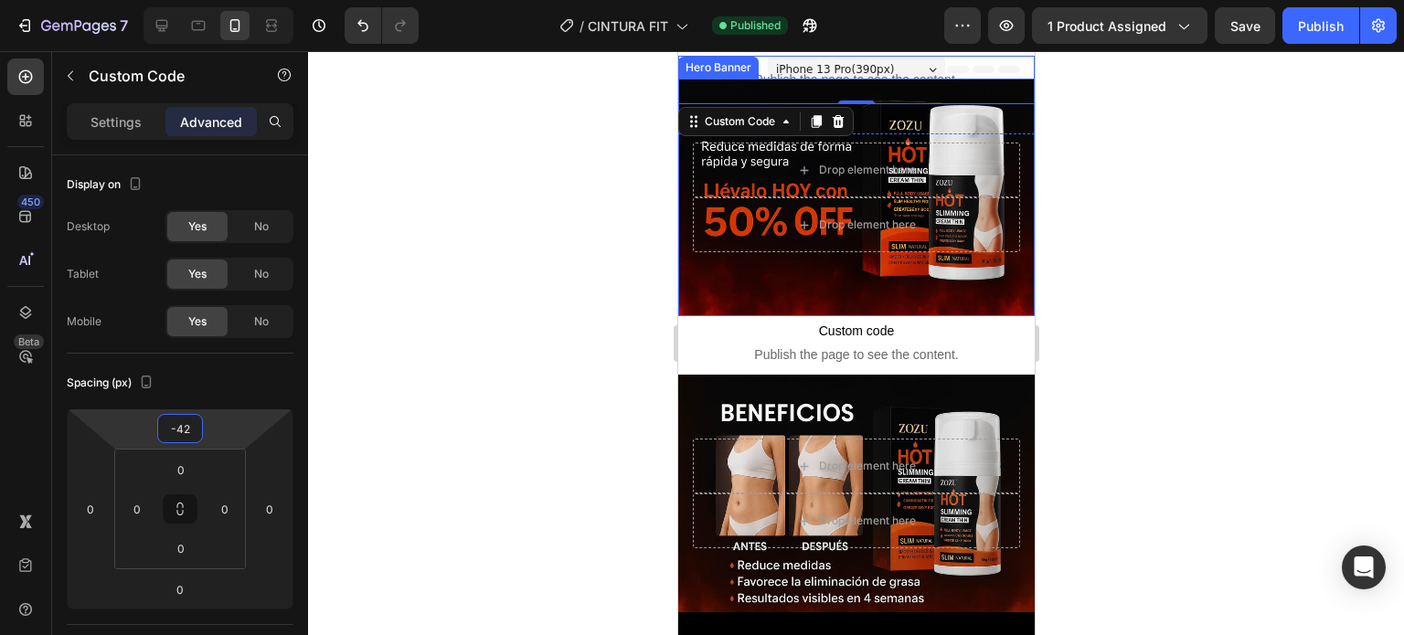
type input "-44"
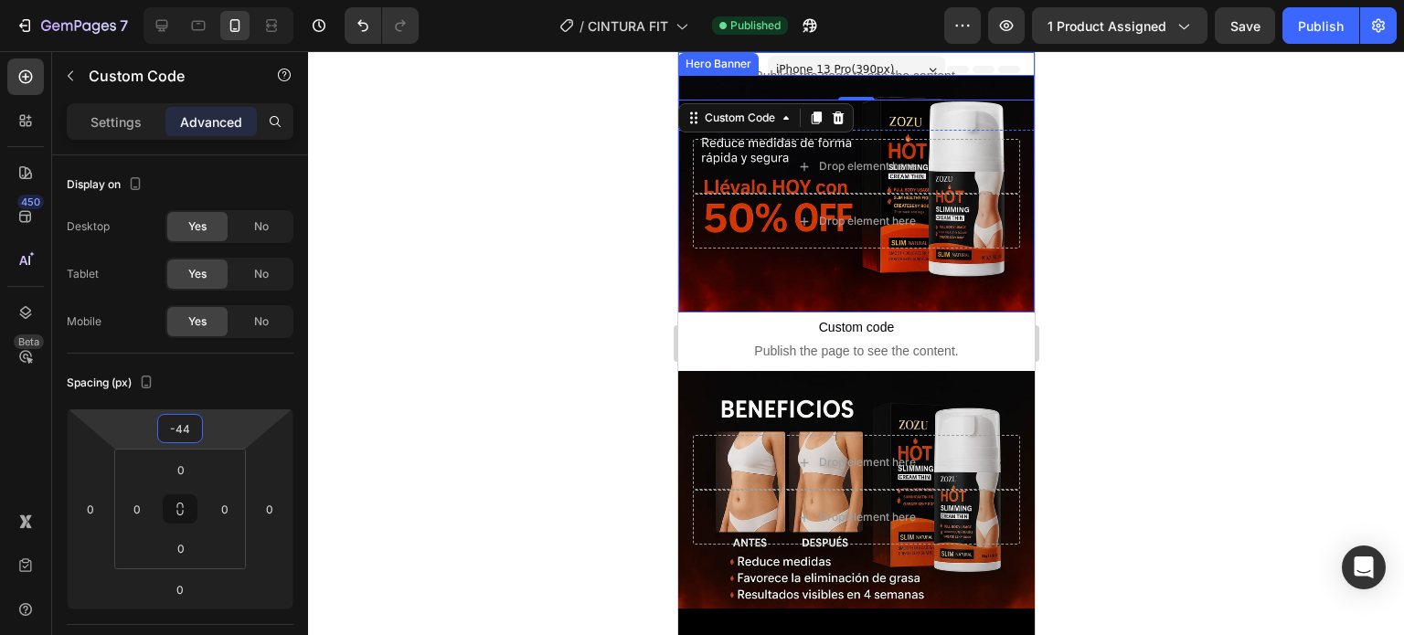
drag, startPoint x: 180, startPoint y: 447, endPoint x: 177, endPoint y: 467, distance: 20.3
click at [177, 0] on html "7 Version history / CINTURA FIT Published Preview 1 product assigned Save Publi…" at bounding box center [702, 0] width 1404 height 0
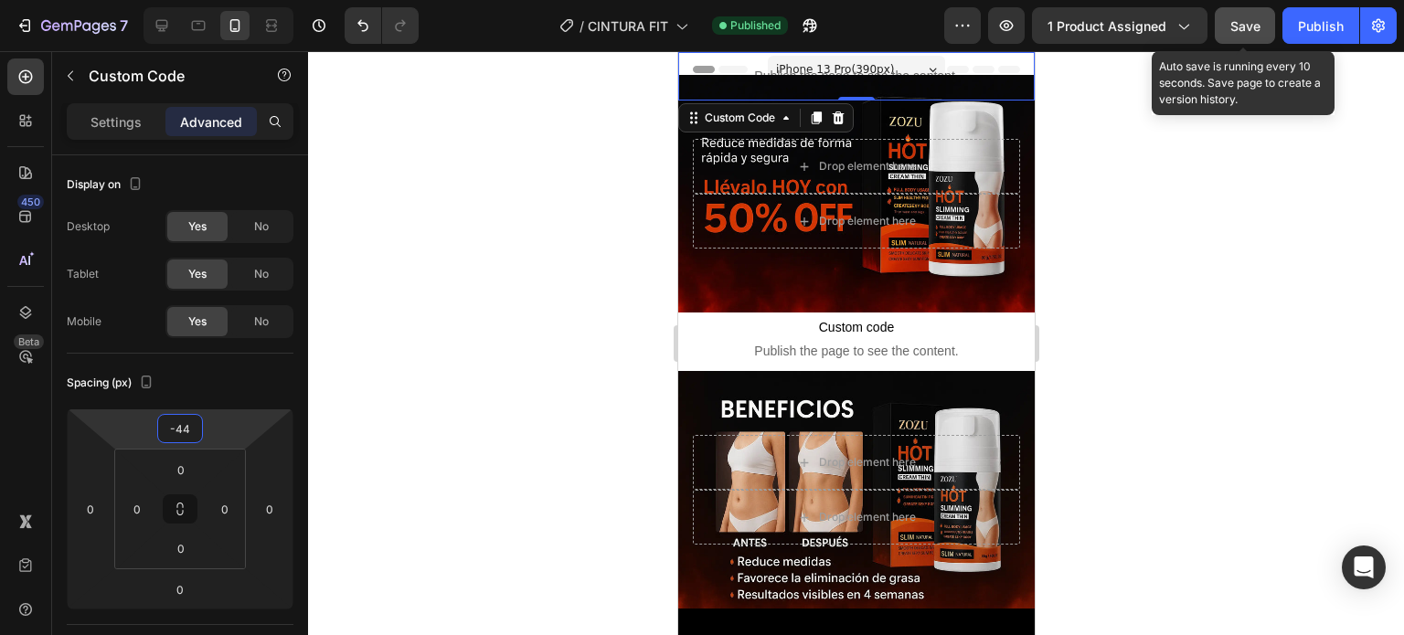
click at [1239, 27] on span "Save" at bounding box center [1245, 26] width 30 height 16
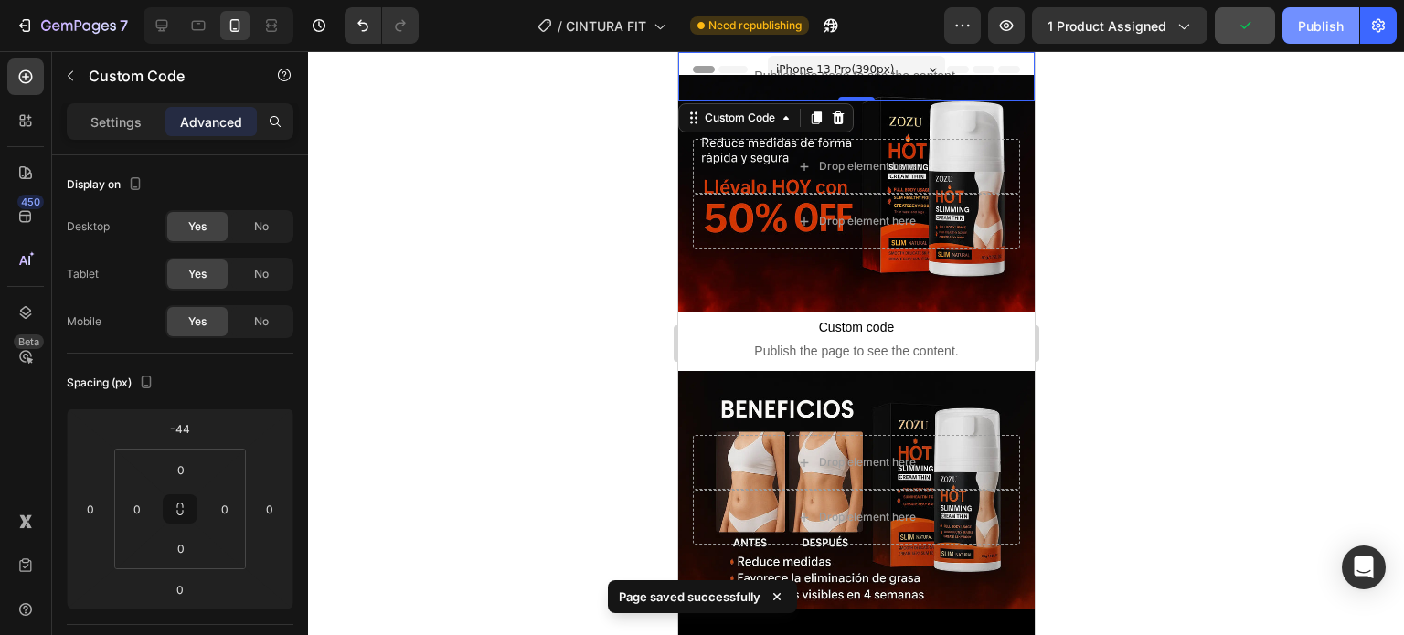
click at [1308, 32] on div "Publish" at bounding box center [1321, 25] width 46 height 19
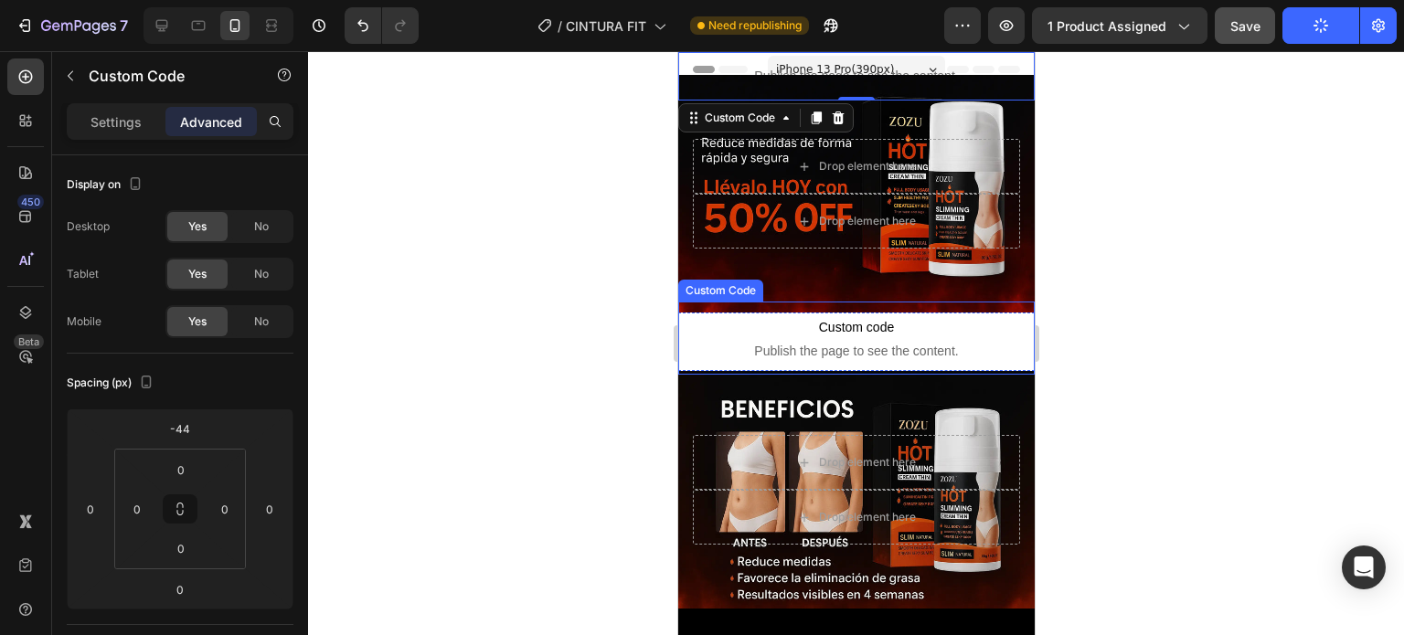
click at [977, 328] on span "Custom code" at bounding box center [855, 327] width 357 height 22
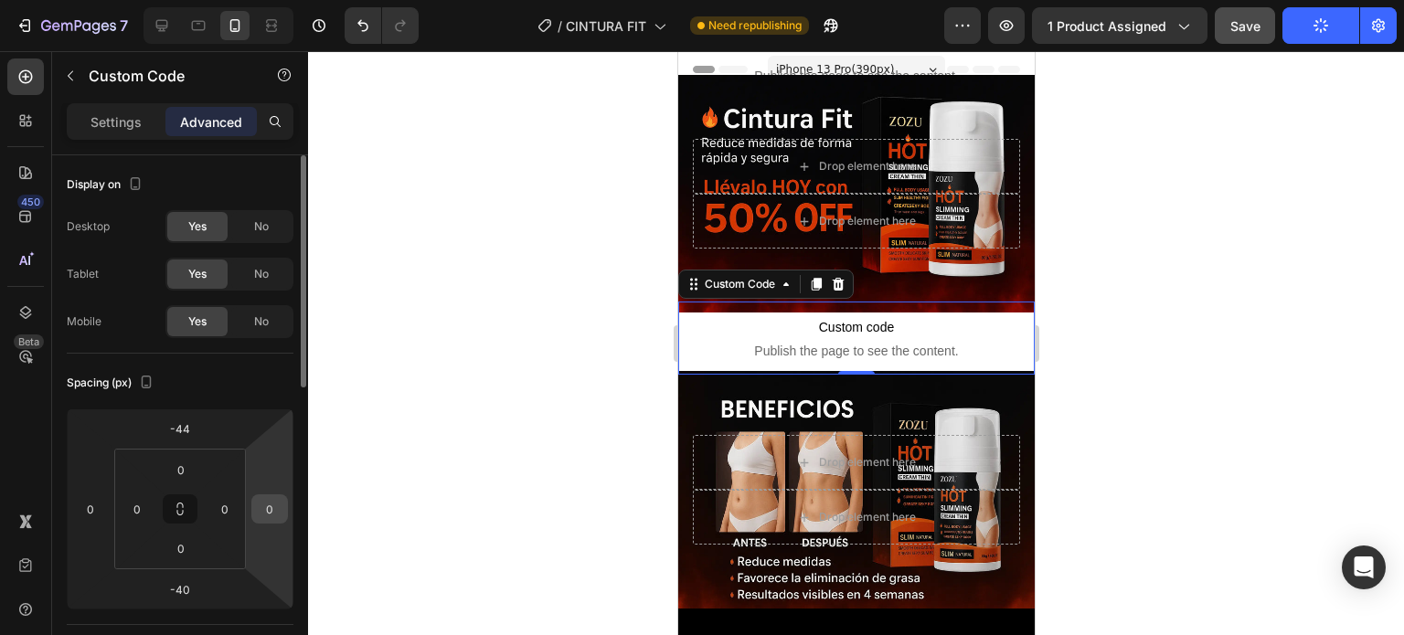
drag, startPoint x: 245, startPoint y: 507, endPoint x: 261, endPoint y: 505, distance: 16.7
click at [261, 505] on div "-44 0 -40 0 0 0 0 0" at bounding box center [180, 509] width 227 height 201
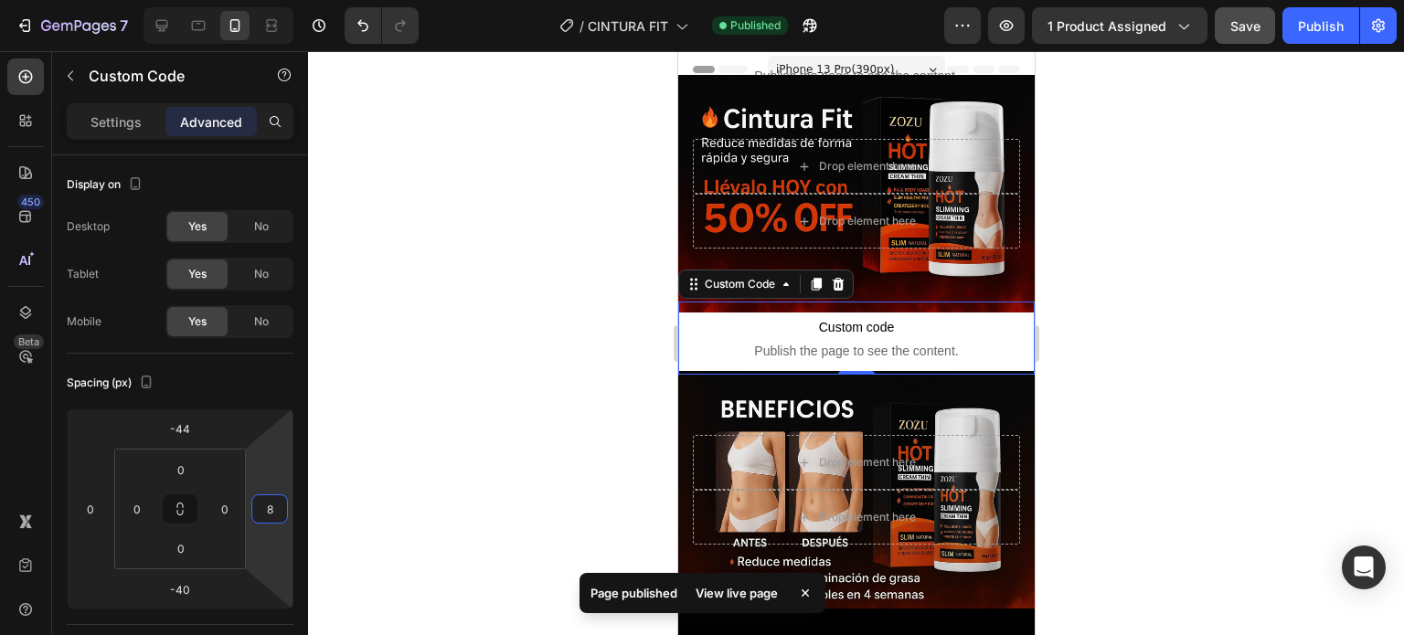
type input "10"
drag, startPoint x: 246, startPoint y: 508, endPoint x: 395, endPoint y: 504, distance: 149.1
click at [395, 0] on div "7 Version history / CINTURA FIT Published Preview 1 product assigned Save Publi…" at bounding box center [702, 0] width 1404 height 0
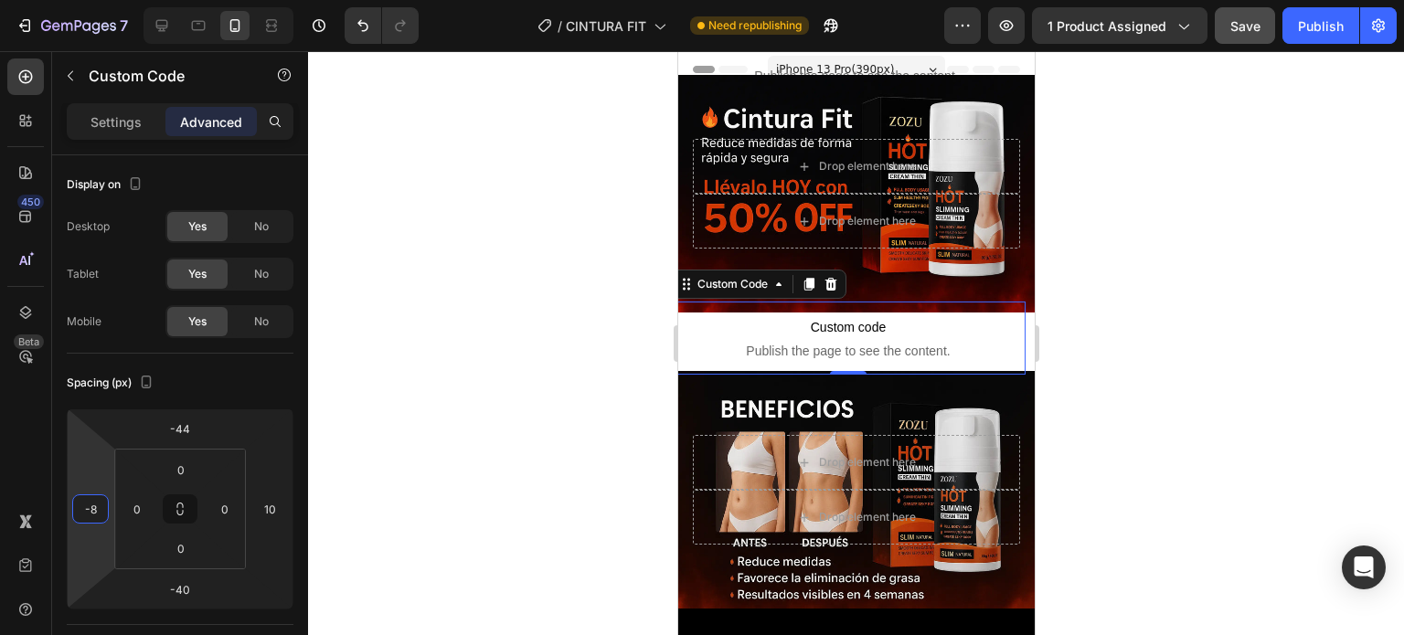
type input "-10"
click at [69, 0] on html "7 Version history / CINTURA FIT Need republishing Preview 1 product assigned Sa…" at bounding box center [702, 0] width 1404 height 0
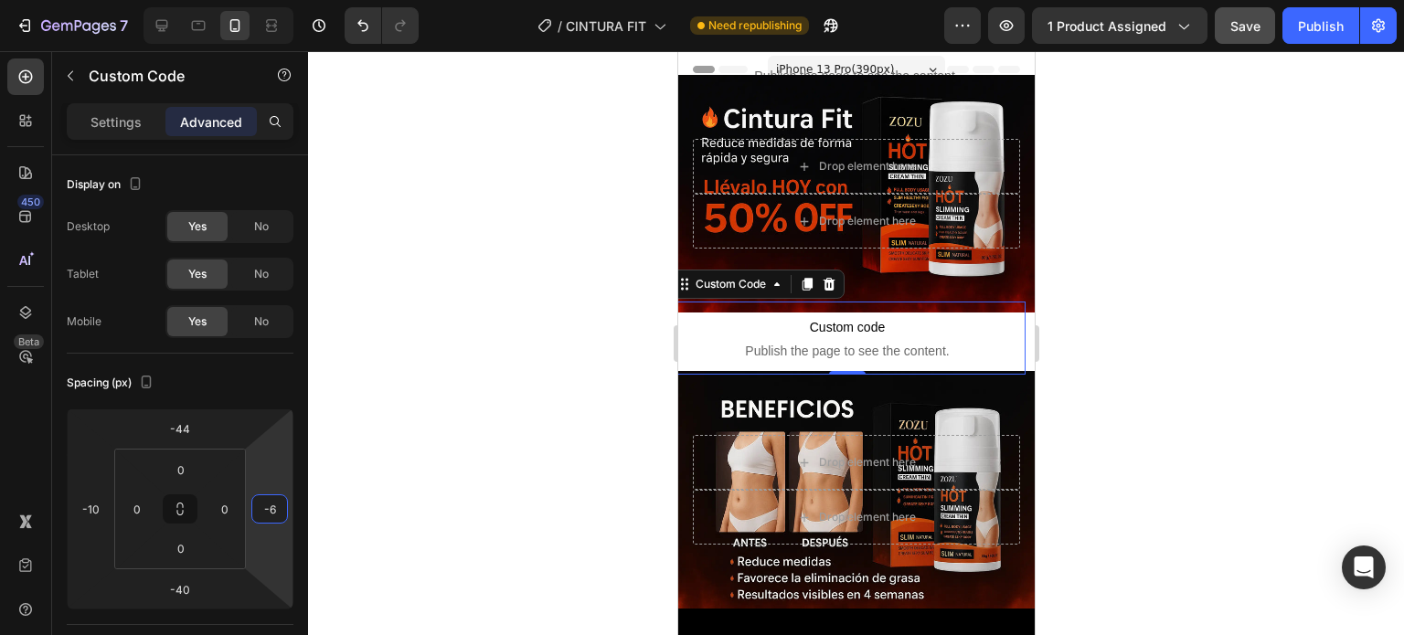
type input "-8"
drag, startPoint x: 246, startPoint y: 512, endPoint x: 122, endPoint y: 511, distance: 124.3
click at [90, 0] on html "7 Version history / CINTURA FIT Need republishing Preview 1 product assigned Sa…" at bounding box center [702, 0] width 1404 height 0
click at [274, 511] on input "-8" at bounding box center [269, 508] width 27 height 27
type input "-10"
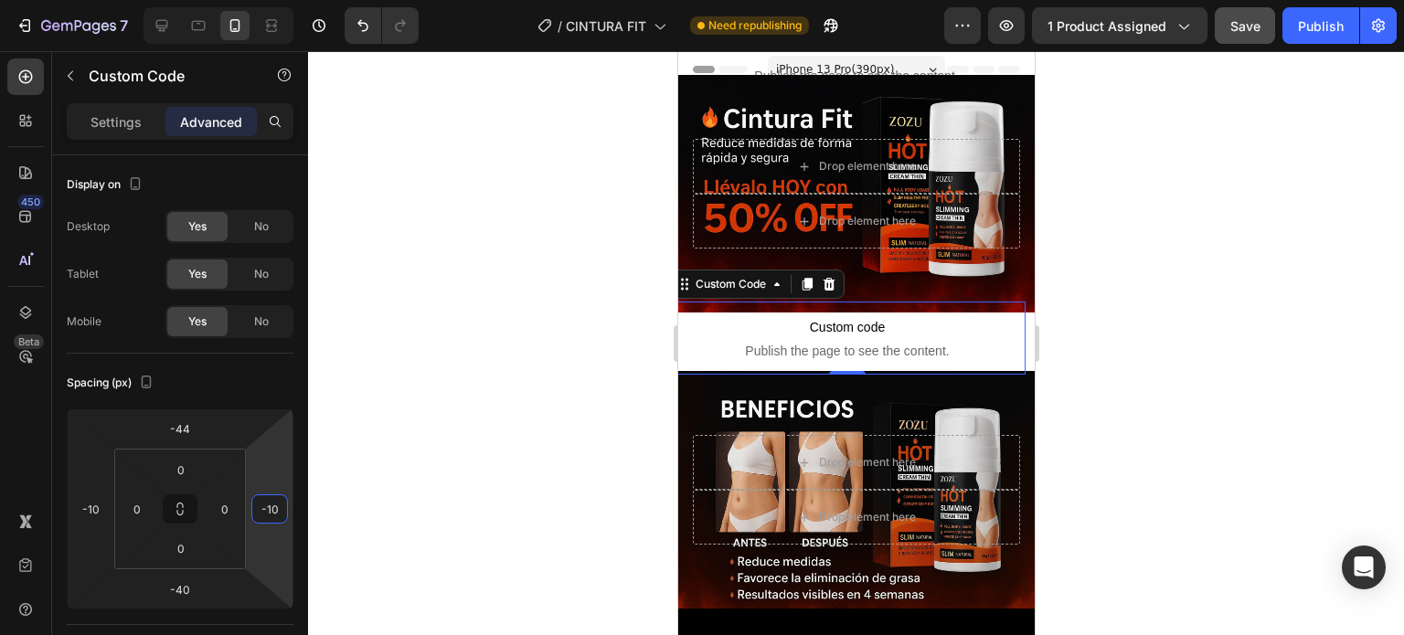
click at [406, 452] on div at bounding box center [856, 343] width 1096 height 584
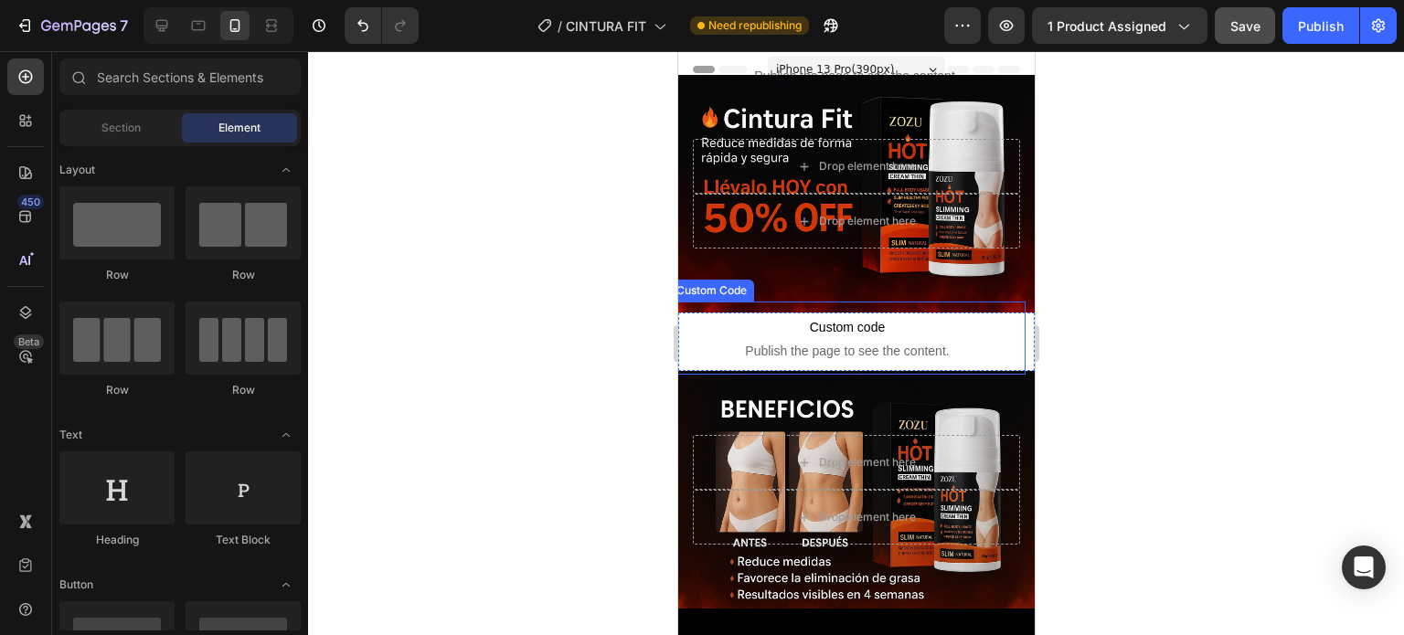
click at [994, 331] on p "Custom code Publish the page to see the content." at bounding box center [846, 338] width 357 height 73
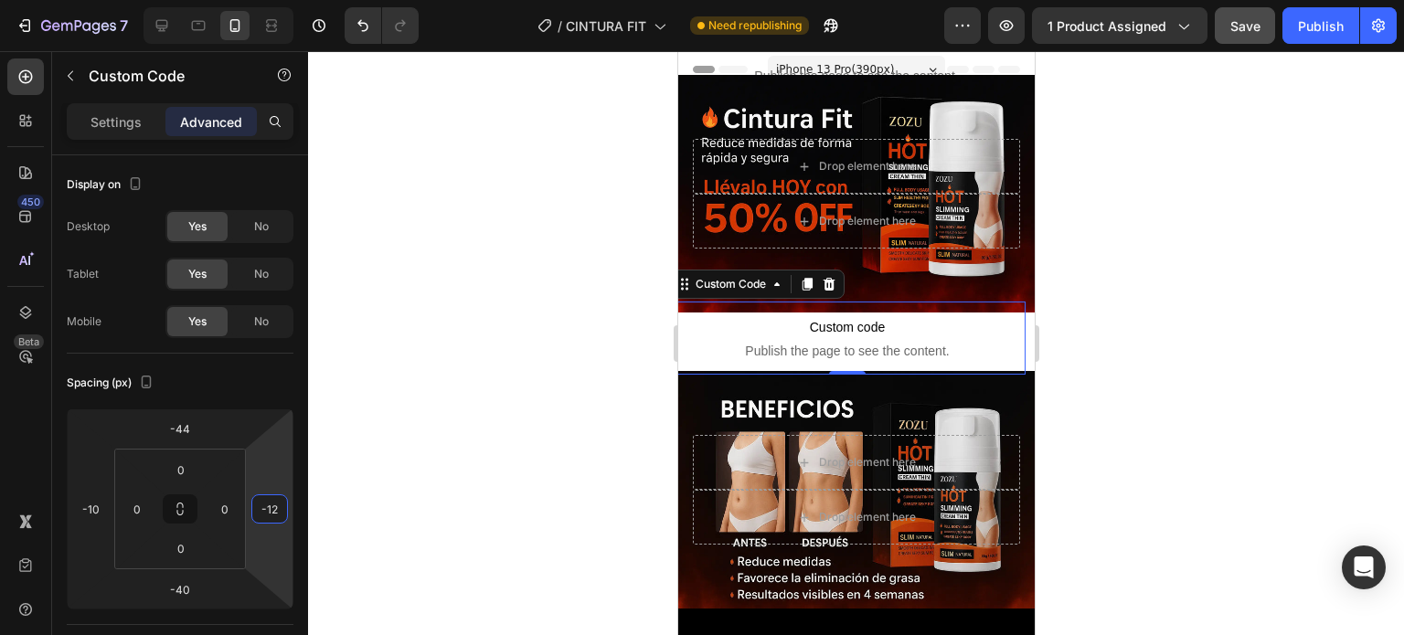
drag, startPoint x: 250, startPoint y: 516, endPoint x: 0, endPoint y: 517, distance: 249.6
click at [0, 0] on html "7 Version history / CINTURA FIT Need republishing Preview 1 product assigned Sa…" at bounding box center [702, 0] width 1404 height 0
drag, startPoint x: 245, startPoint y: 515, endPoint x: 358, endPoint y: 507, distance: 113.6
click at [358, 0] on div "7 Version history / CINTURA FIT Need republishing Preview 1 product assigned Sa…" at bounding box center [702, 0] width 1404 height 0
drag, startPoint x: 249, startPoint y: 511, endPoint x: 600, endPoint y: 505, distance: 351.1
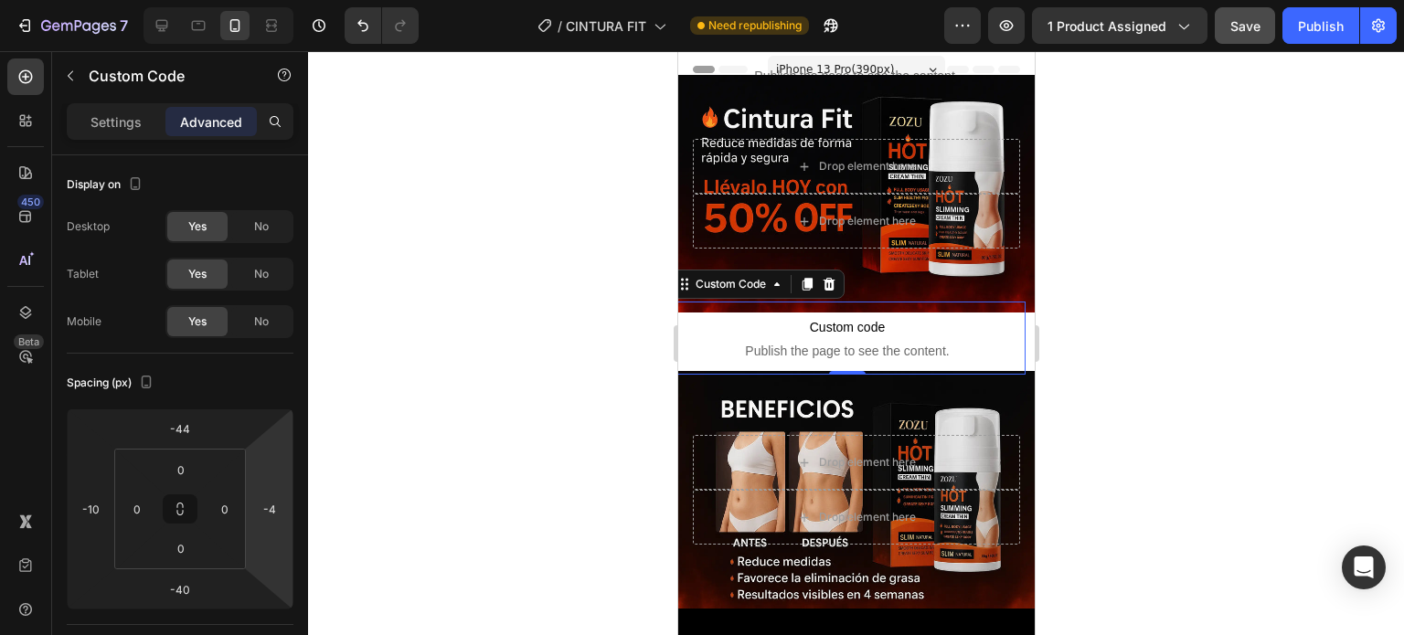
click at [607, 0] on div "7 Version history / CINTURA FIT Need republishing Preview 1 product assigned Sa…" at bounding box center [702, 0] width 1404 height 0
type input "-6"
drag, startPoint x: 292, startPoint y: 506, endPoint x: 423, endPoint y: 507, distance: 131.6
click at [507, 0] on div "7 Version history / CINTURA FIT Need republishing Preview 1 product assigned Sa…" at bounding box center [702, 0] width 1404 height 0
click at [271, 513] on input "-6" at bounding box center [269, 508] width 27 height 27
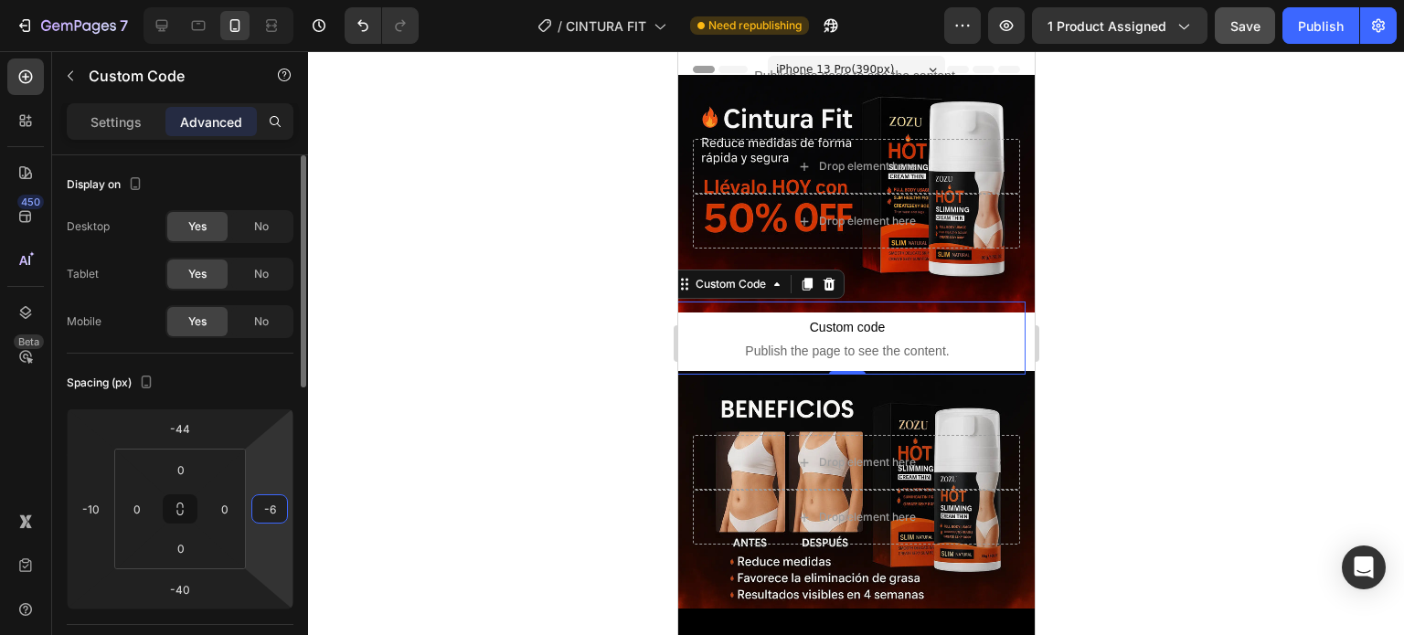
click at [271, 513] on input "-6" at bounding box center [269, 508] width 27 height 27
type input "-30"
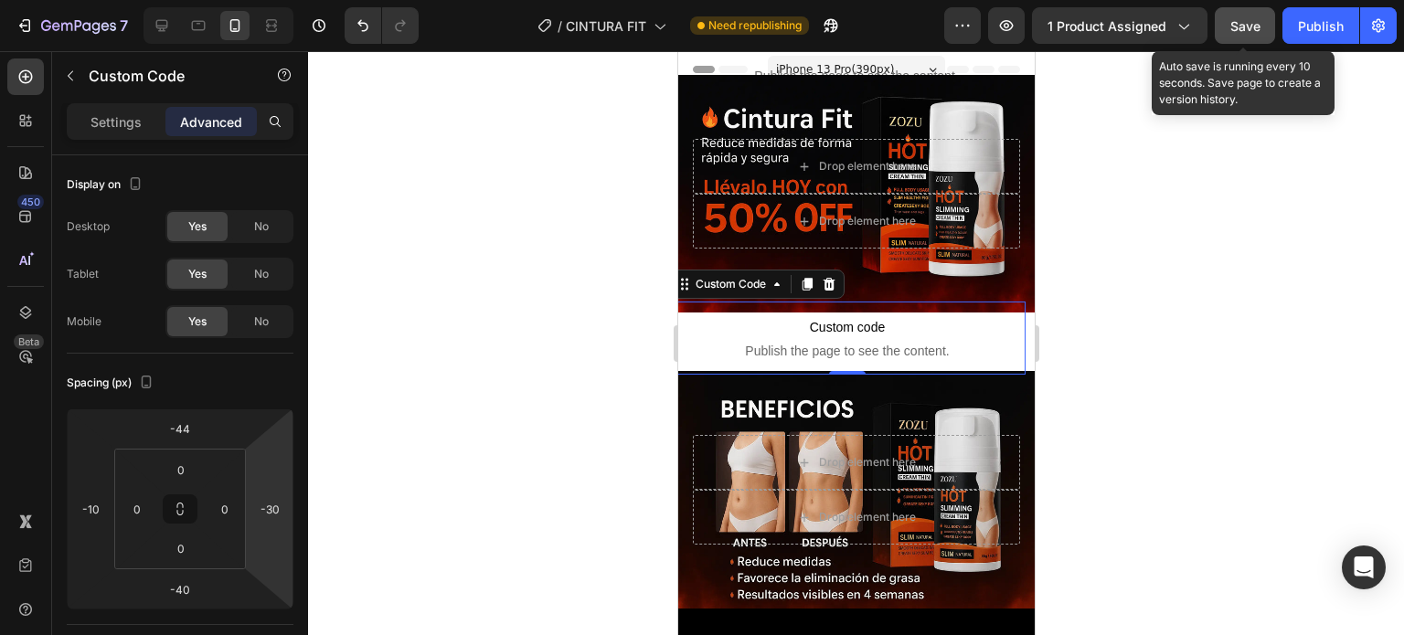
click at [1240, 34] on div "Save" at bounding box center [1245, 25] width 30 height 19
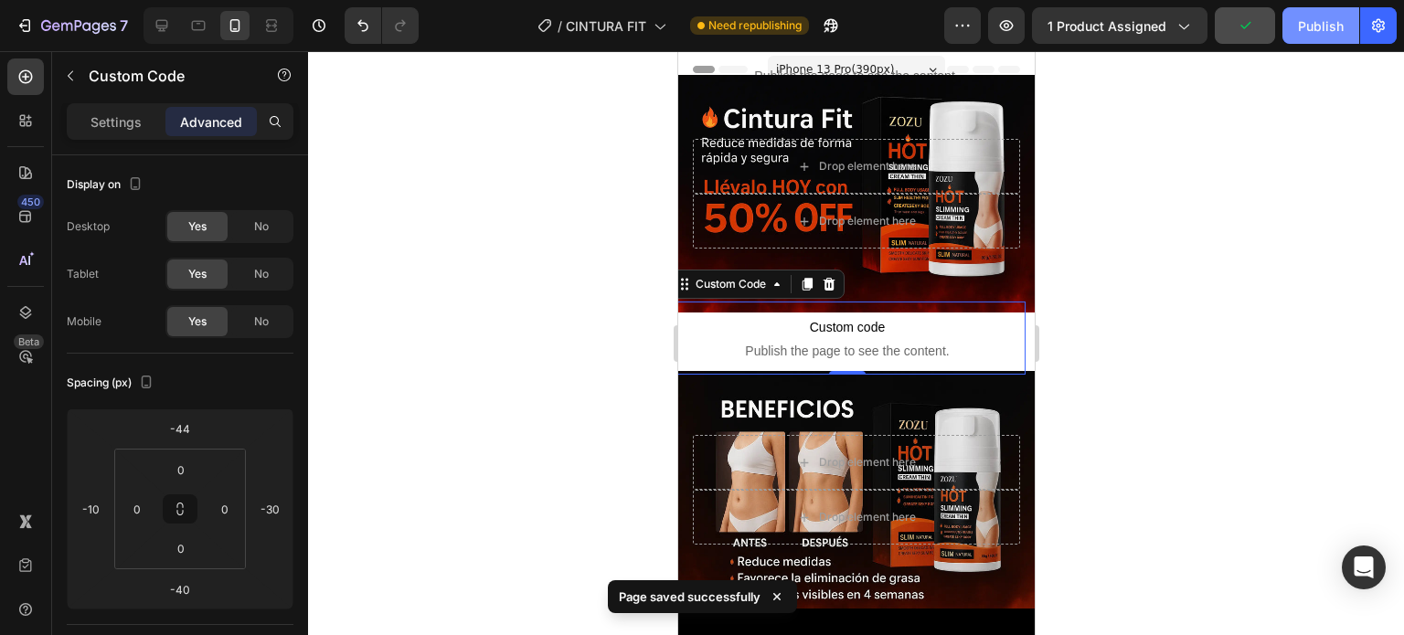
click at [1306, 38] on button "Publish" at bounding box center [1320, 25] width 77 height 37
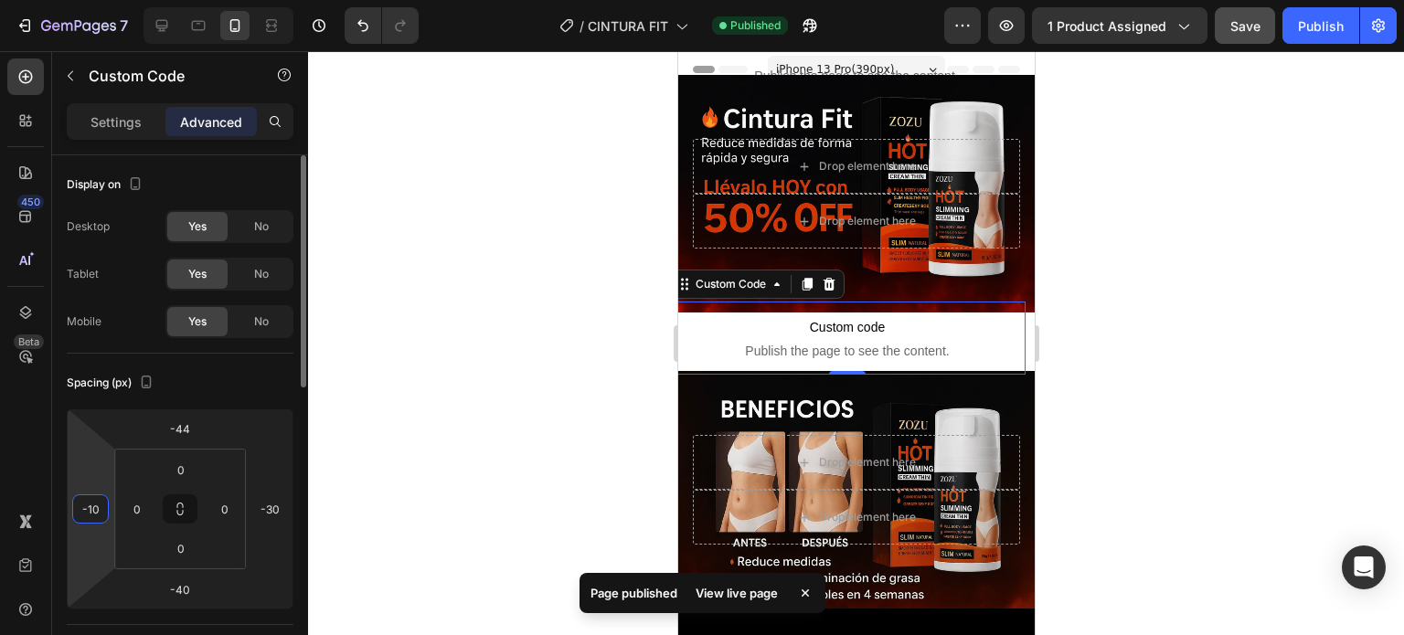
click at [112, 0] on html "7 Version history / CINTURA FIT Published Preview 1 product assigned Save Publi…" at bounding box center [702, 0] width 1404 height 0
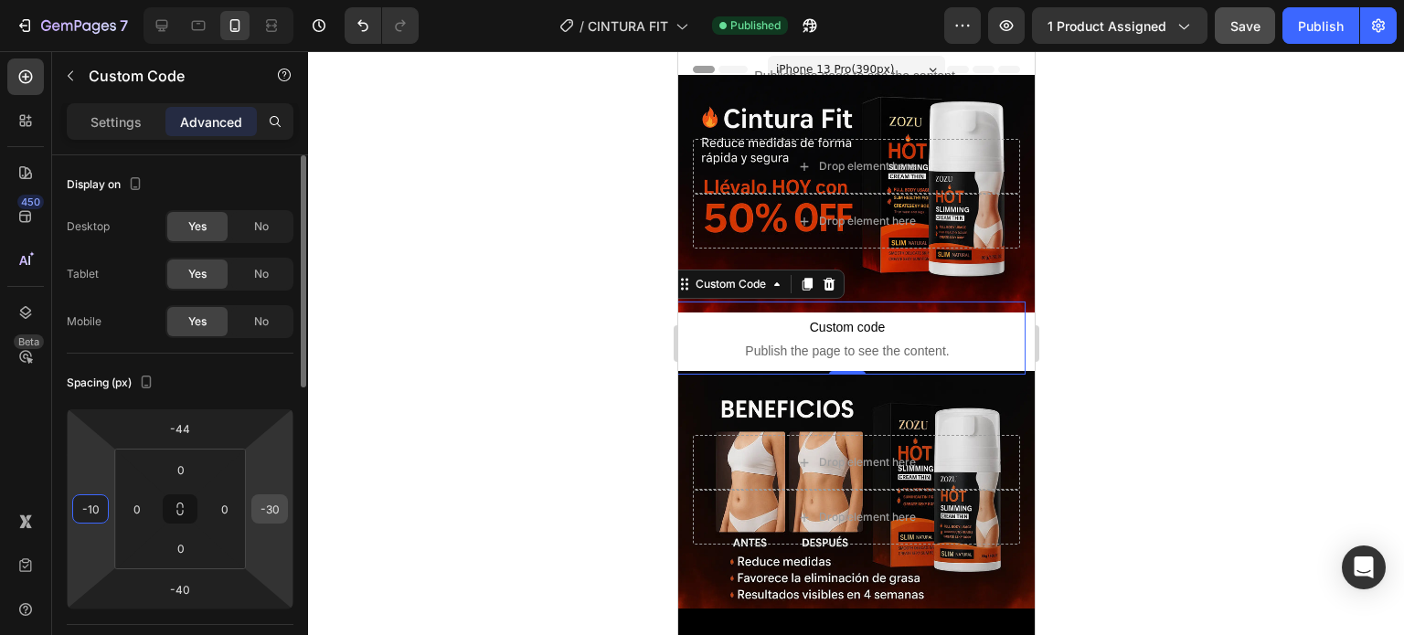
type input "-1"
type input "0"
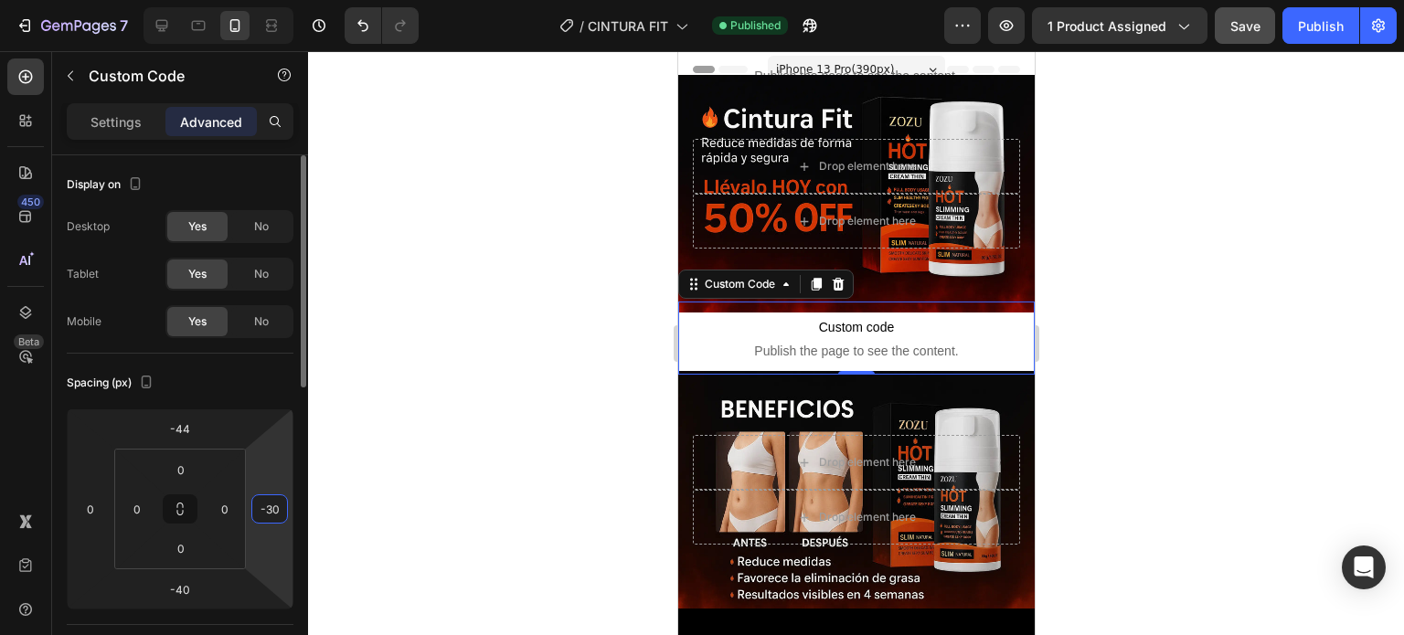
click at [272, 505] on input "-30" at bounding box center [269, 508] width 27 height 27
type input "0"
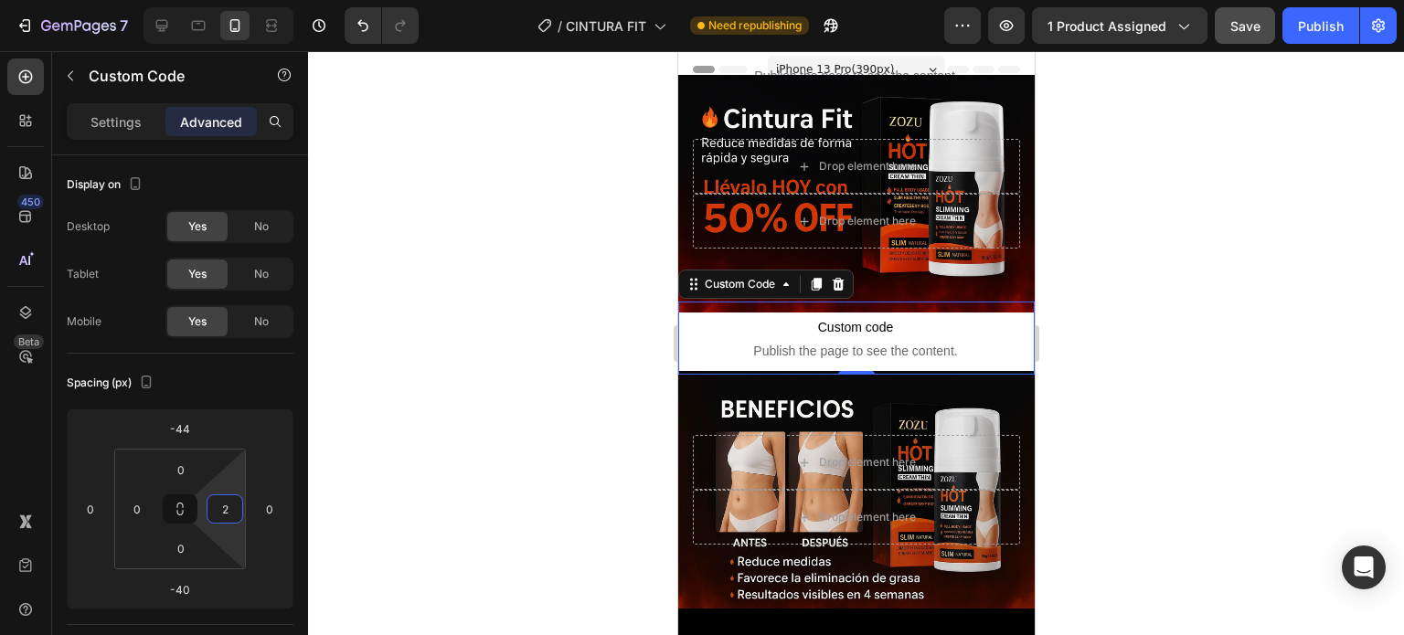
type input "0"
drag, startPoint x: 244, startPoint y: 509, endPoint x: 465, endPoint y: 522, distance: 221.6
click at [465, 0] on div "7 Version history / CINTURA FIT Need republishing Preview 1 product assigned Sa…" at bounding box center [702, 0] width 1404 height 0
click at [239, 514] on div "0" at bounding box center [225, 509] width 37 height 29
click at [219, 509] on input "0" at bounding box center [224, 508] width 27 height 27
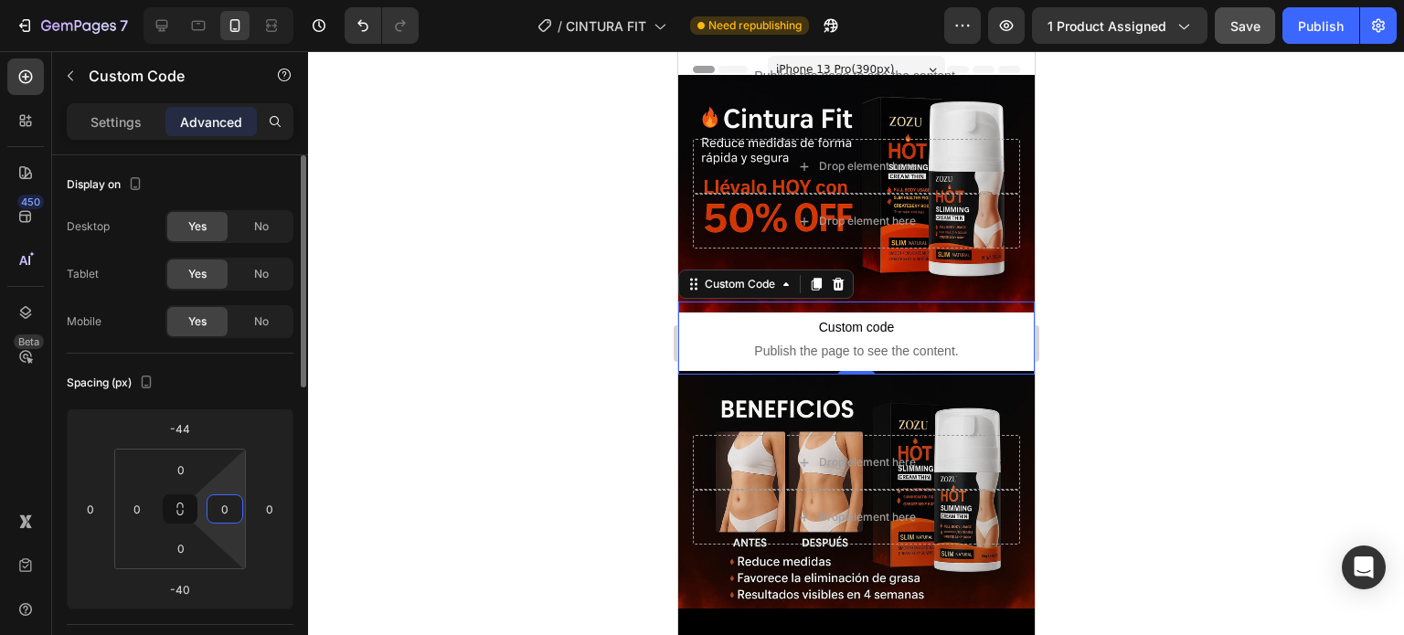
drag, startPoint x: 224, startPoint y: 503, endPoint x: 235, endPoint y: 502, distance: 11.0
click at [235, 502] on input "0" at bounding box center [224, 508] width 27 height 27
type input "5"
type input "0"
click at [375, 482] on div at bounding box center [856, 343] width 1096 height 584
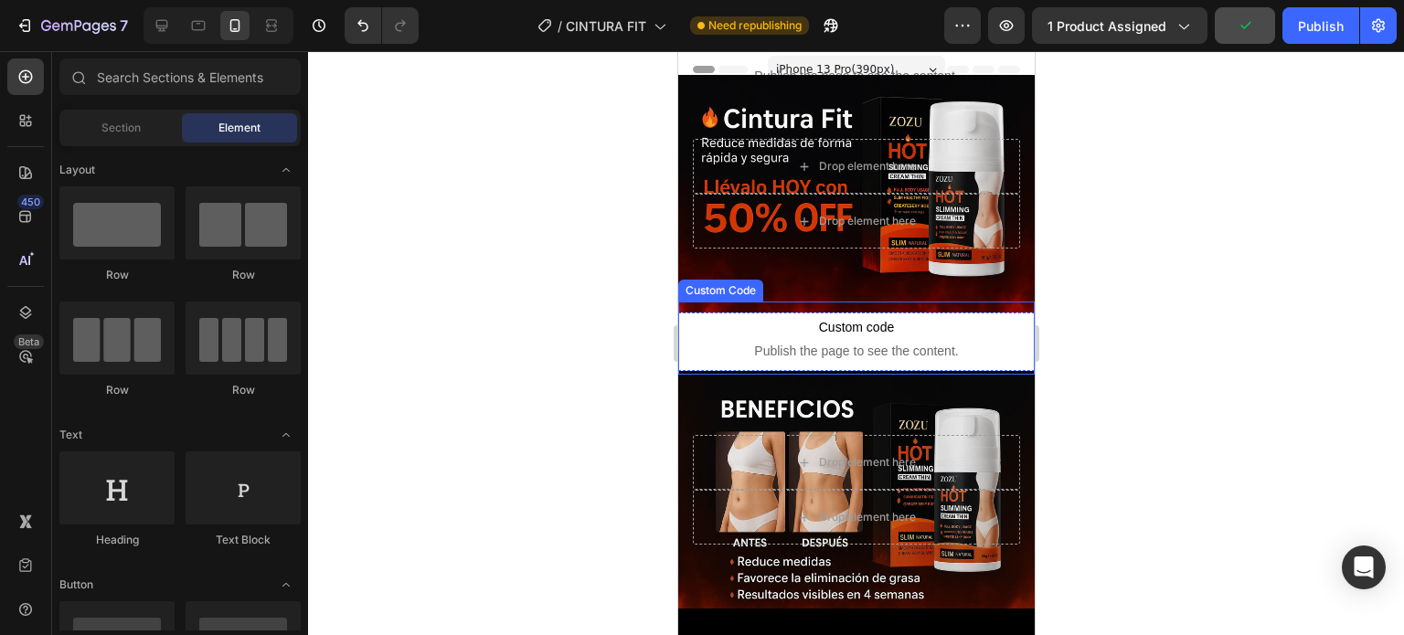
click at [737, 332] on p "Custom code Publish the page to see the content." at bounding box center [855, 338] width 357 height 73
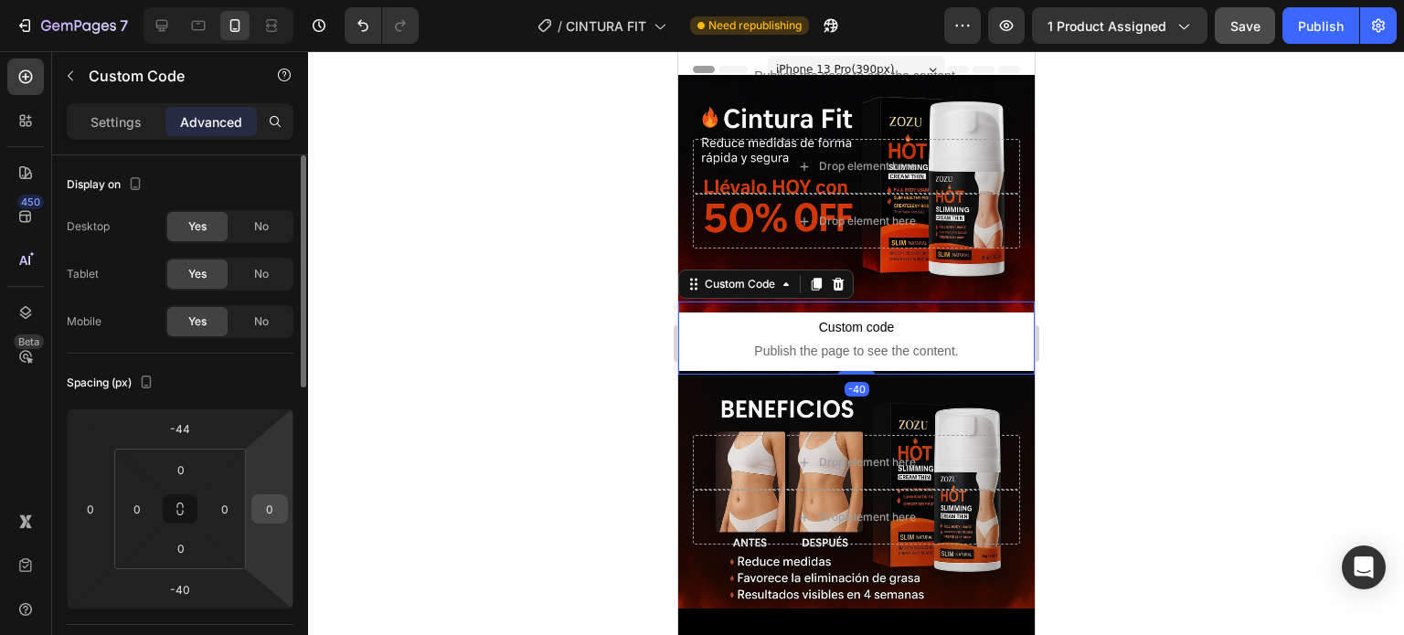
click at [287, 507] on div "0" at bounding box center [269, 509] width 37 height 29
click at [282, 509] on input "0" at bounding box center [269, 508] width 27 height 27
type input "5"
type input "-50"
click at [99, 498] on input "0" at bounding box center [90, 508] width 27 height 27
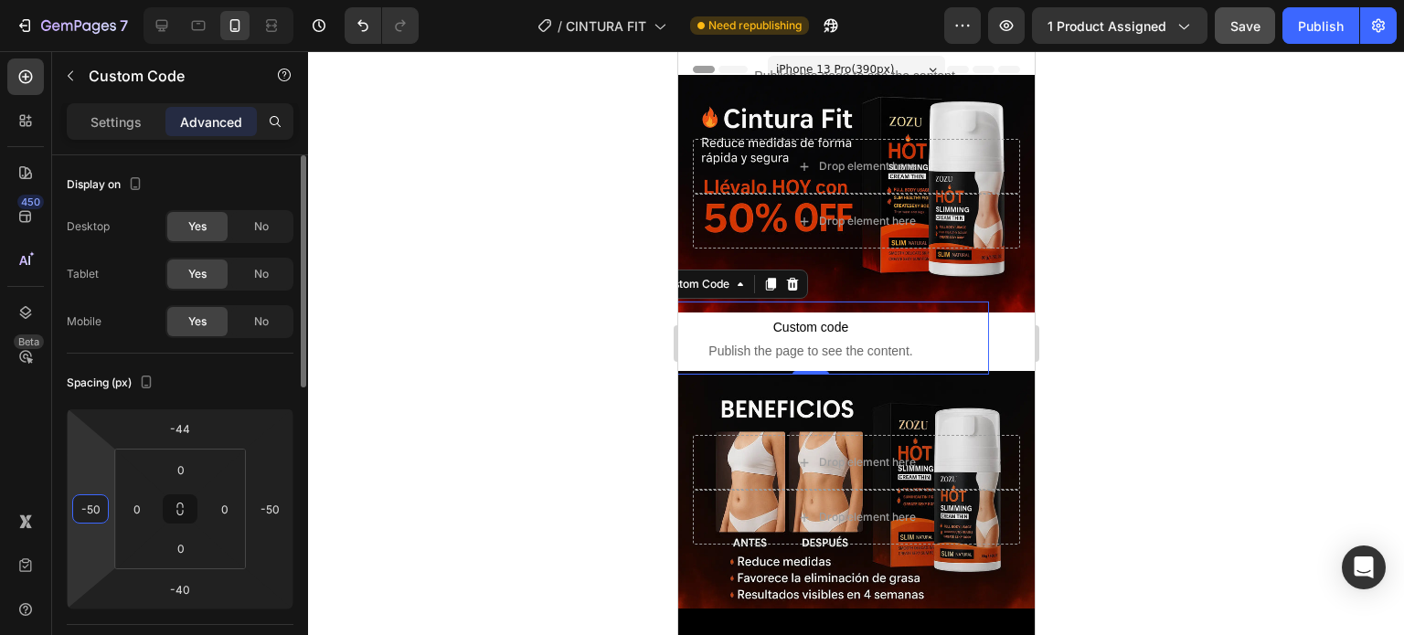
type input "-5"
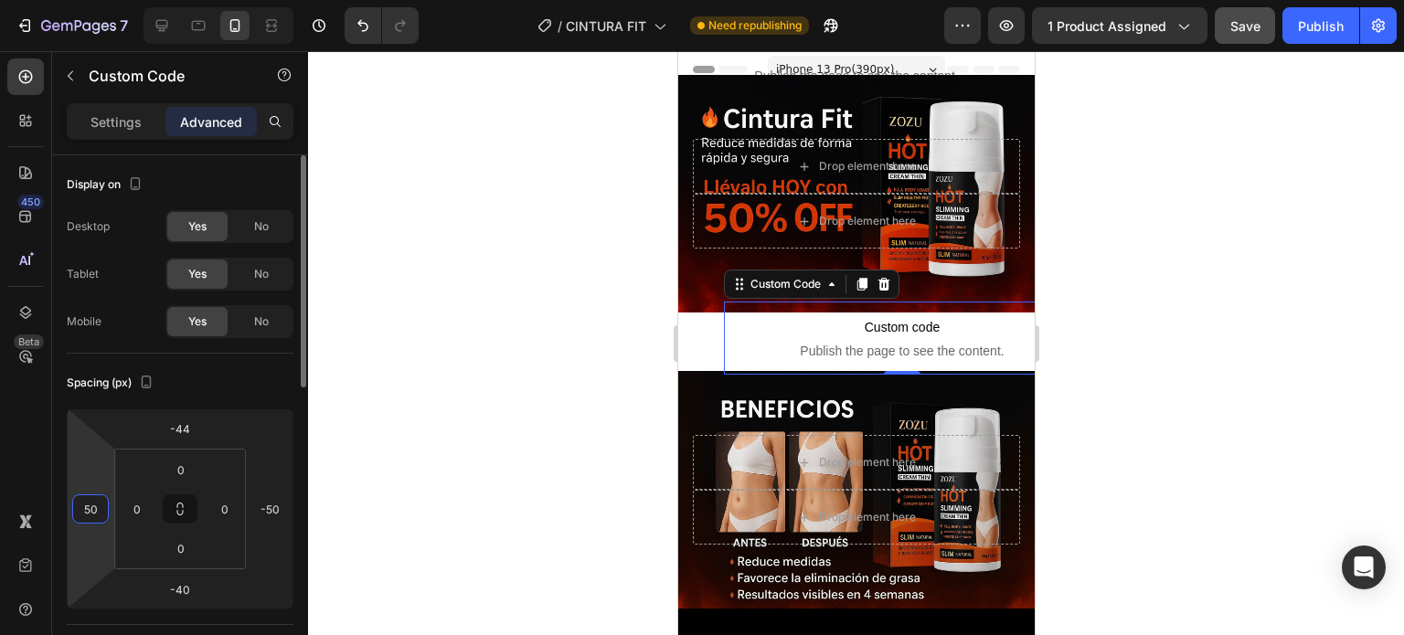
type input "5"
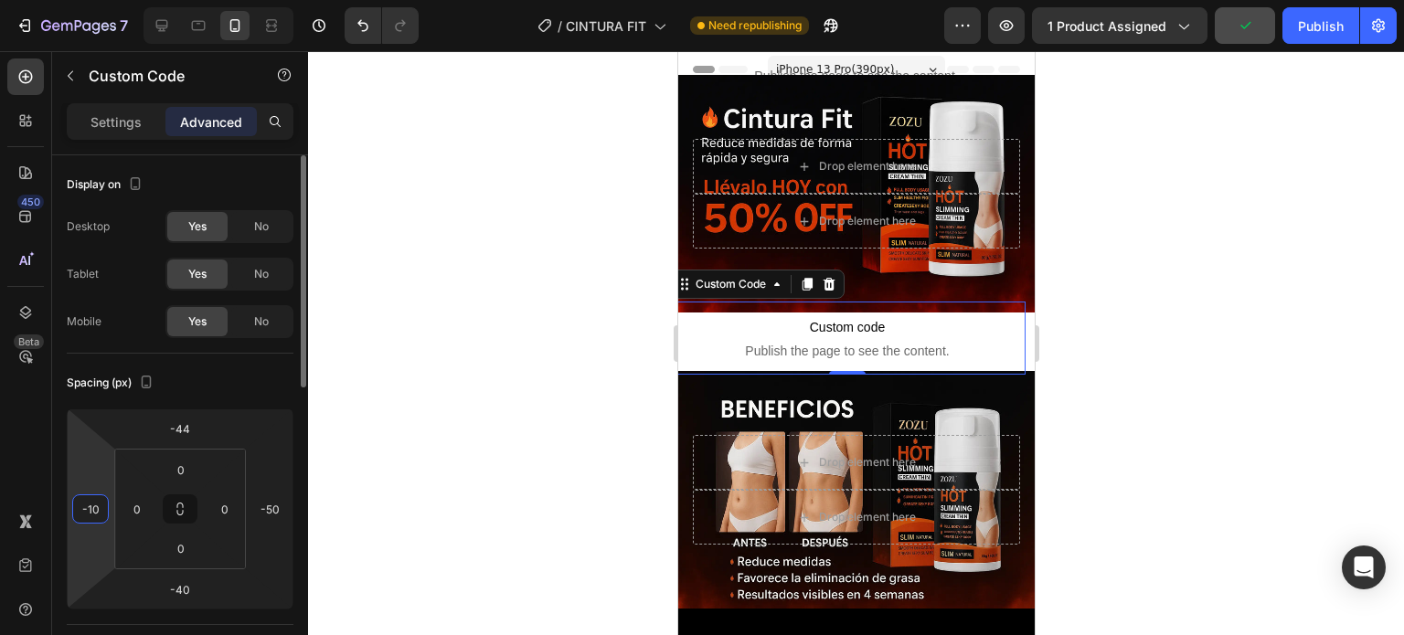
type input "-1"
type input "0"
click at [282, 515] on input "-50" at bounding box center [269, 508] width 27 height 27
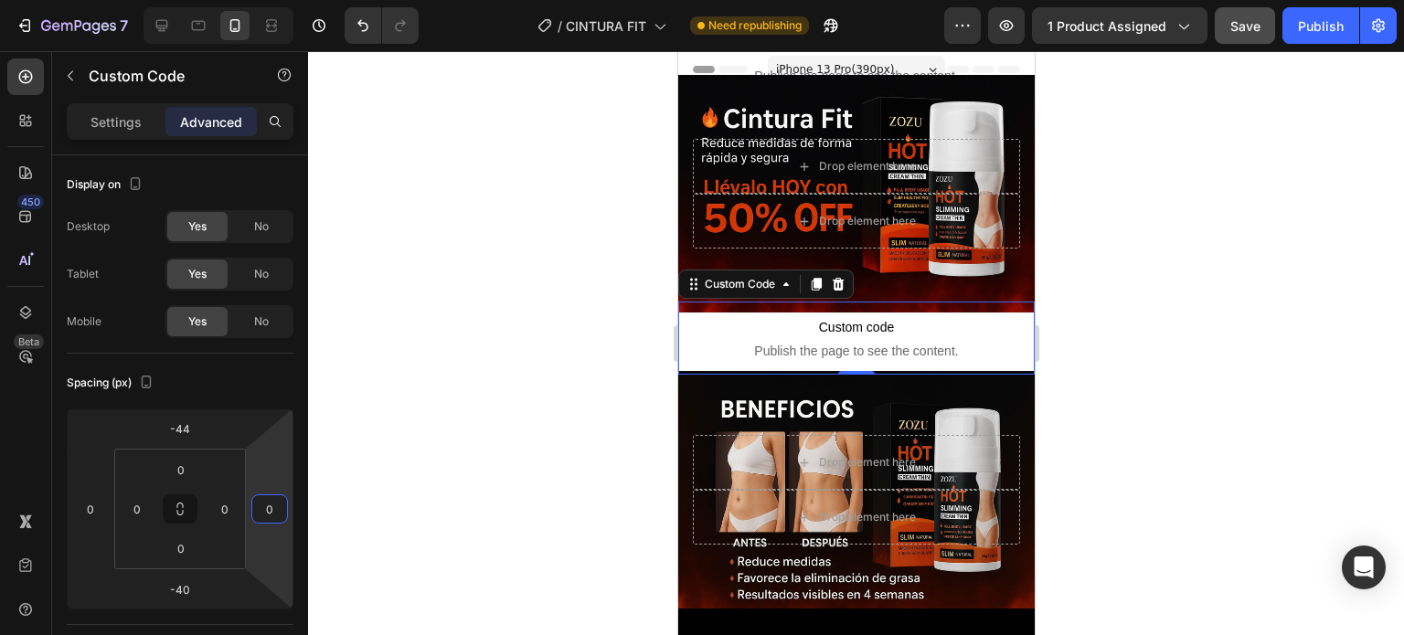
type input "0"
click at [464, 384] on div at bounding box center [856, 343] width 1096 height 584
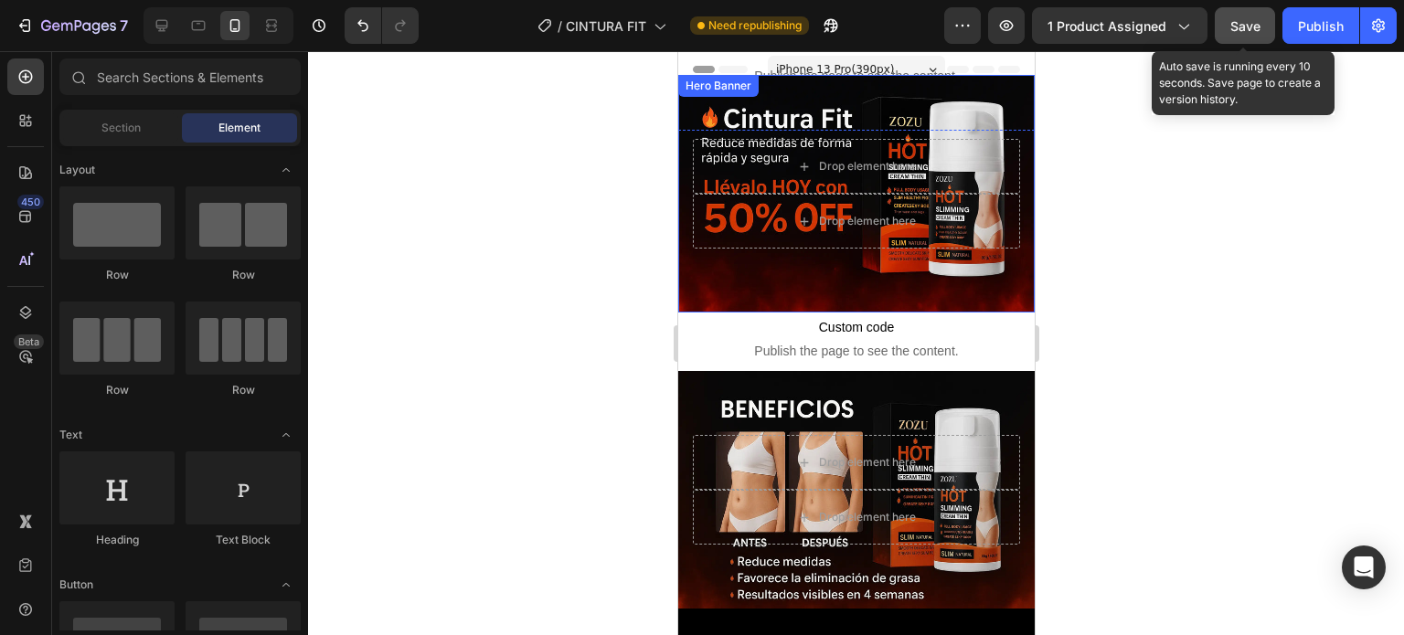
click at [1250, 25] on span "Save" at bounding box center [1245, 26] width 30 height 16
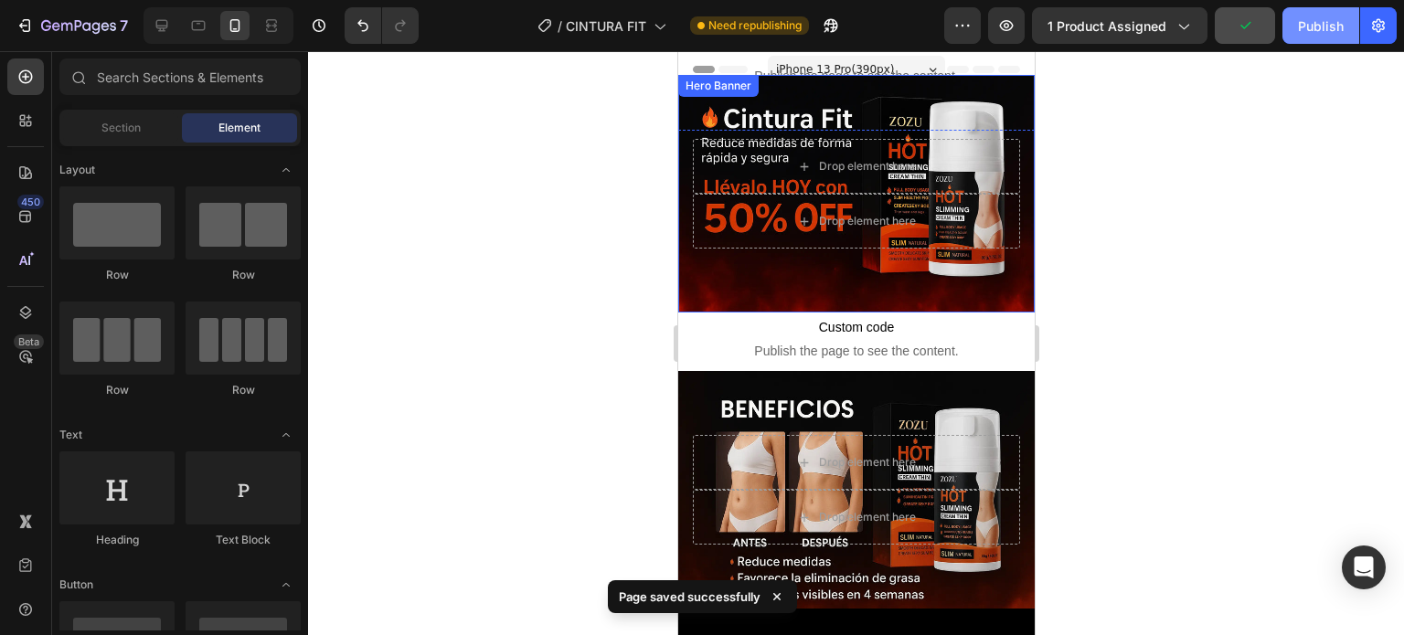
click at [1321, 20] on div "Publish" at bounding box center [1321, 25] width 46 height 19
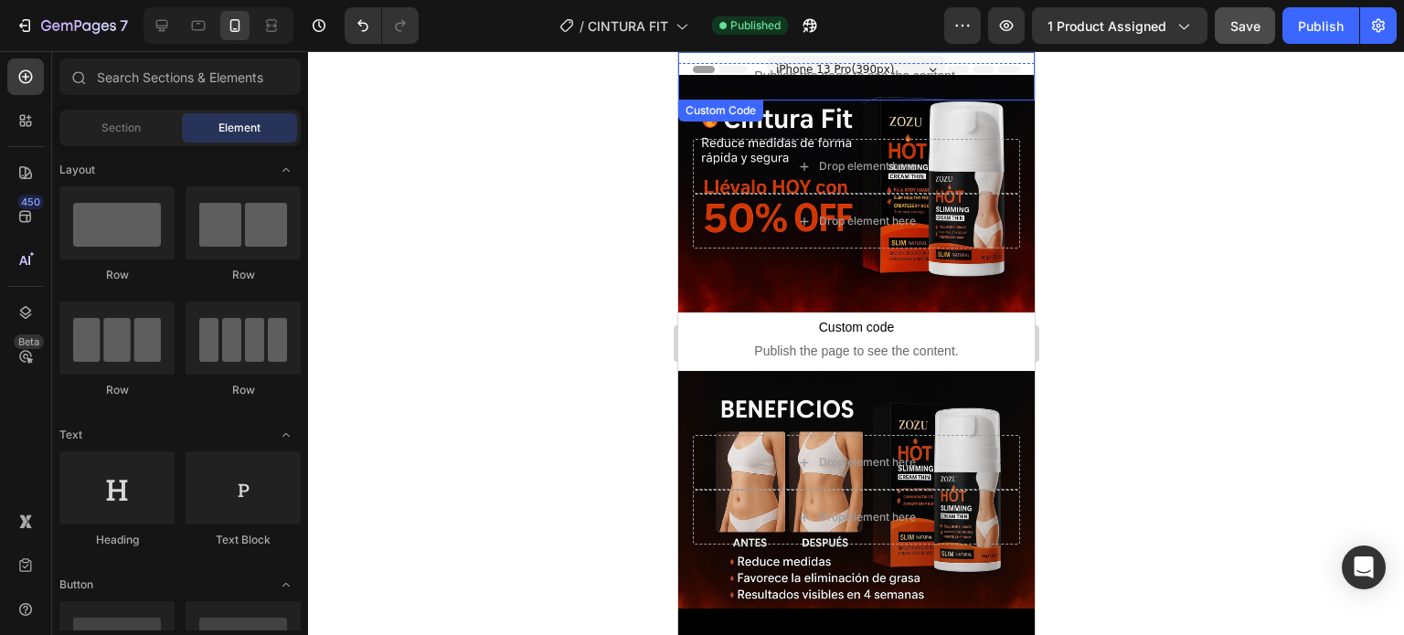
click at [878, 69] on p "Publish the page to see the content." at bounding box center [855, 76] width 357 height 19
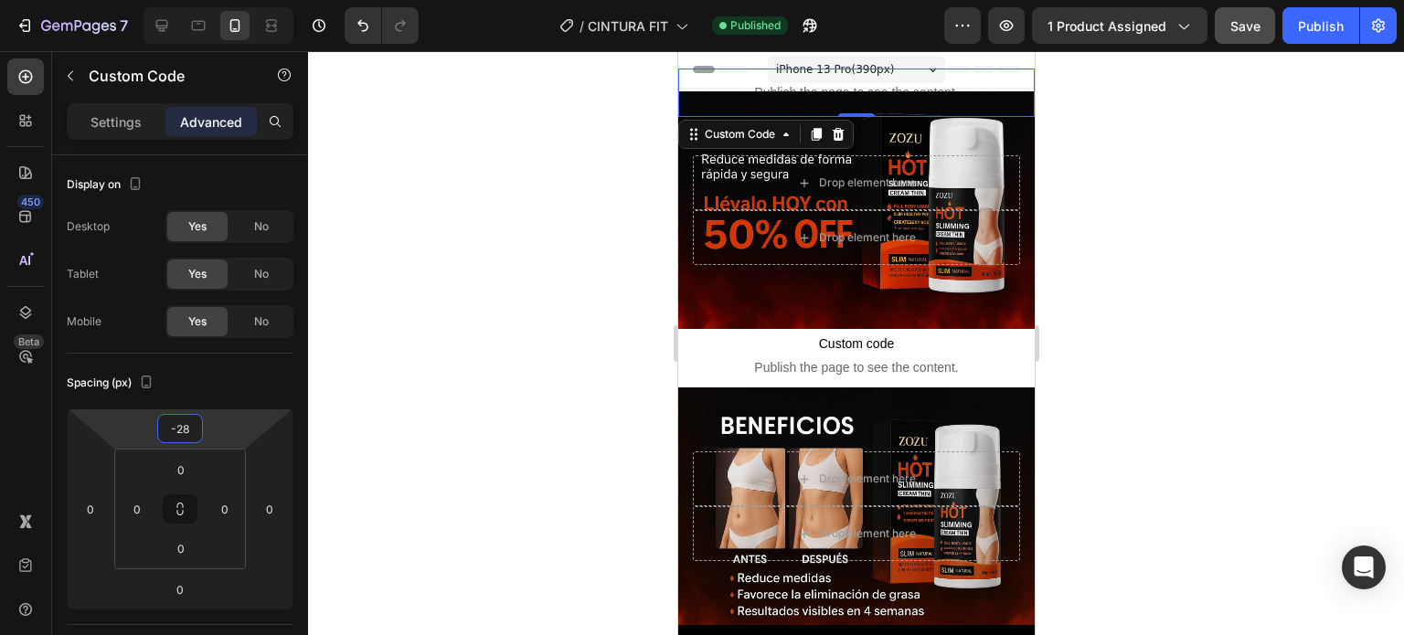
type input "-30"
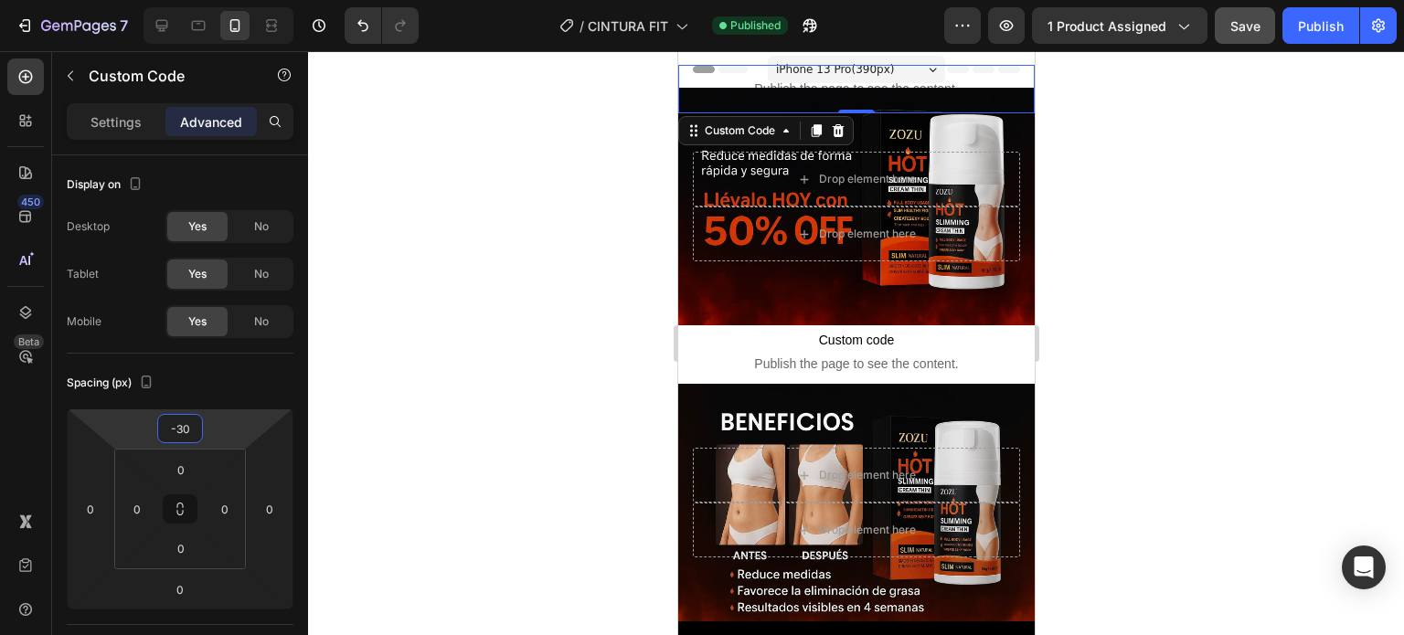
click at [183, 0] on html "7 Version history / CINTURA FIT Published Preview 1 product assigned Save Publi…" at bounding box center [702, 0] width 1404 height 0
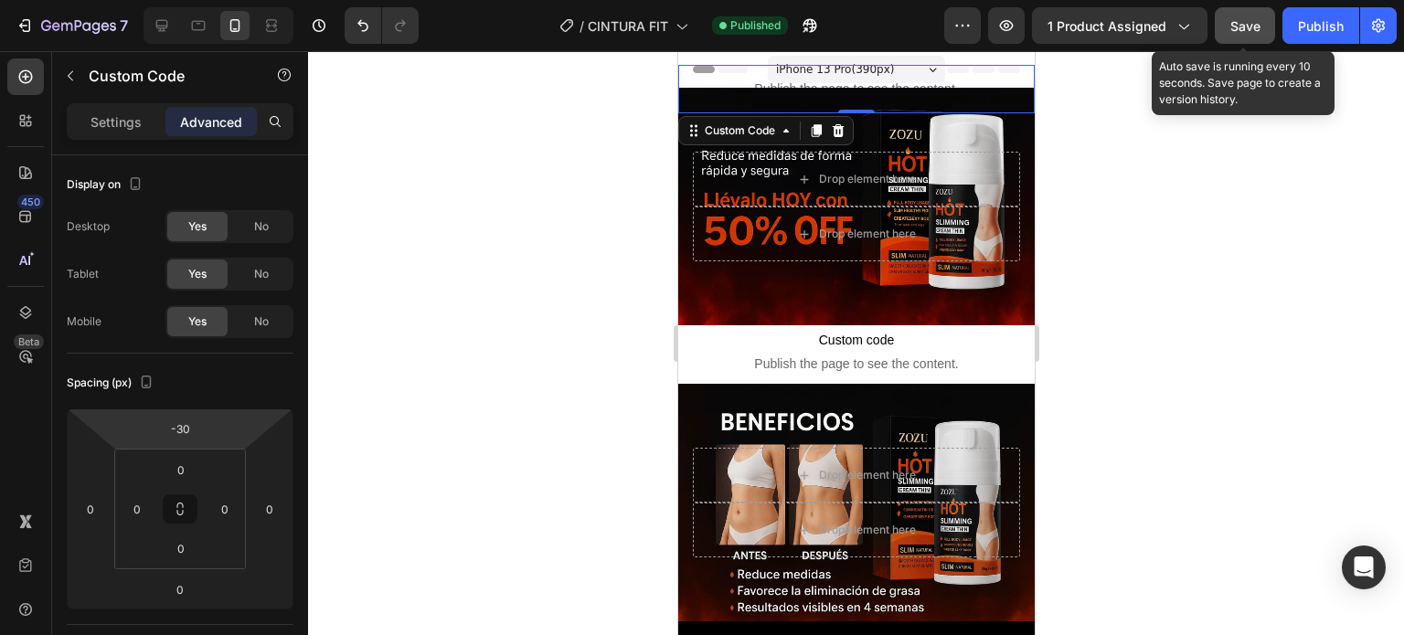
click at [1240, 18] on span "Save" at bounding box center [1245, 26] width 30 height 16
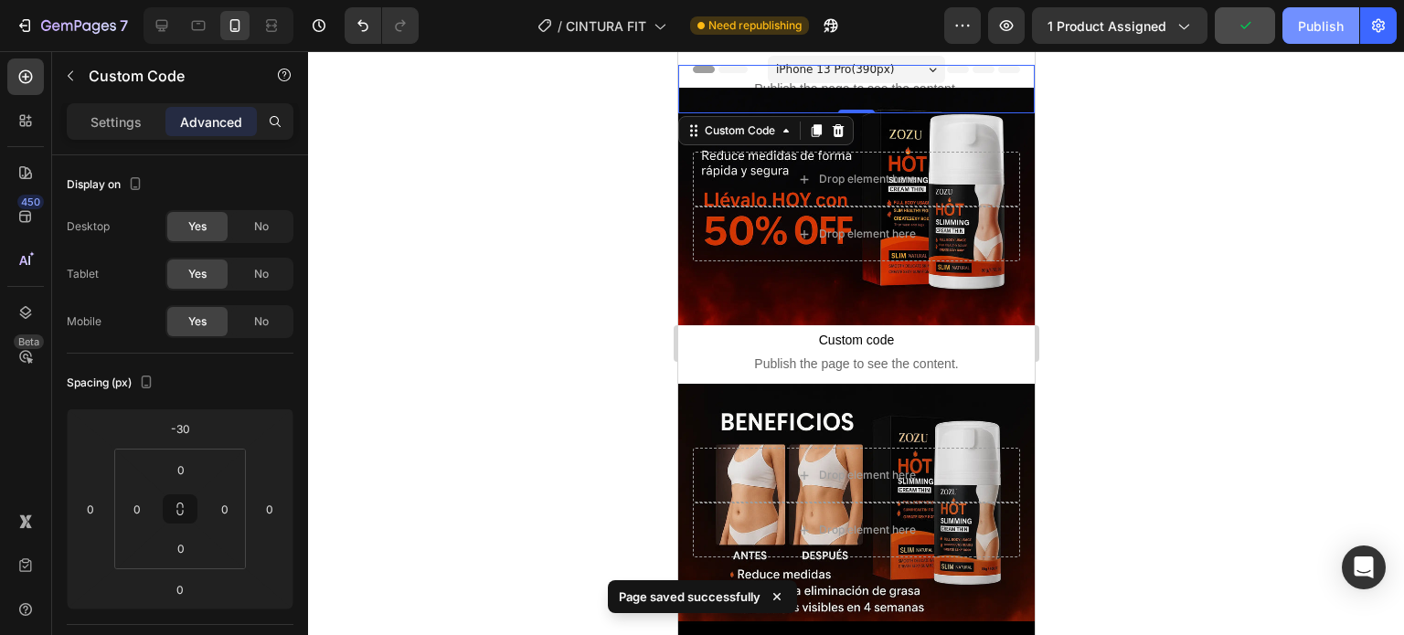
click at [1298, 24] on div "Publish" at bounding box center [1321, 25] width 46 height 19
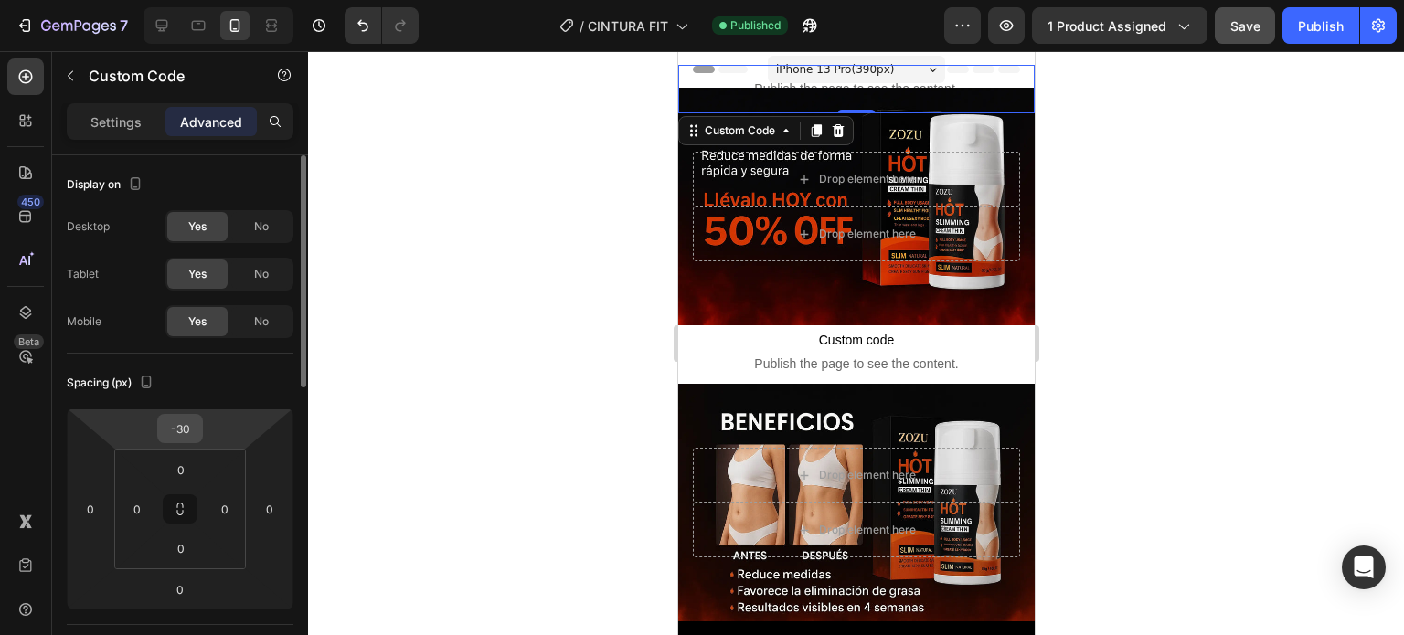
click at [198, 430] on div "-30" at bounding box center [180, 428] width 46 height 29
click at [194, 427] on input "-30" at bounding box center [180, 428] width 37 height 27
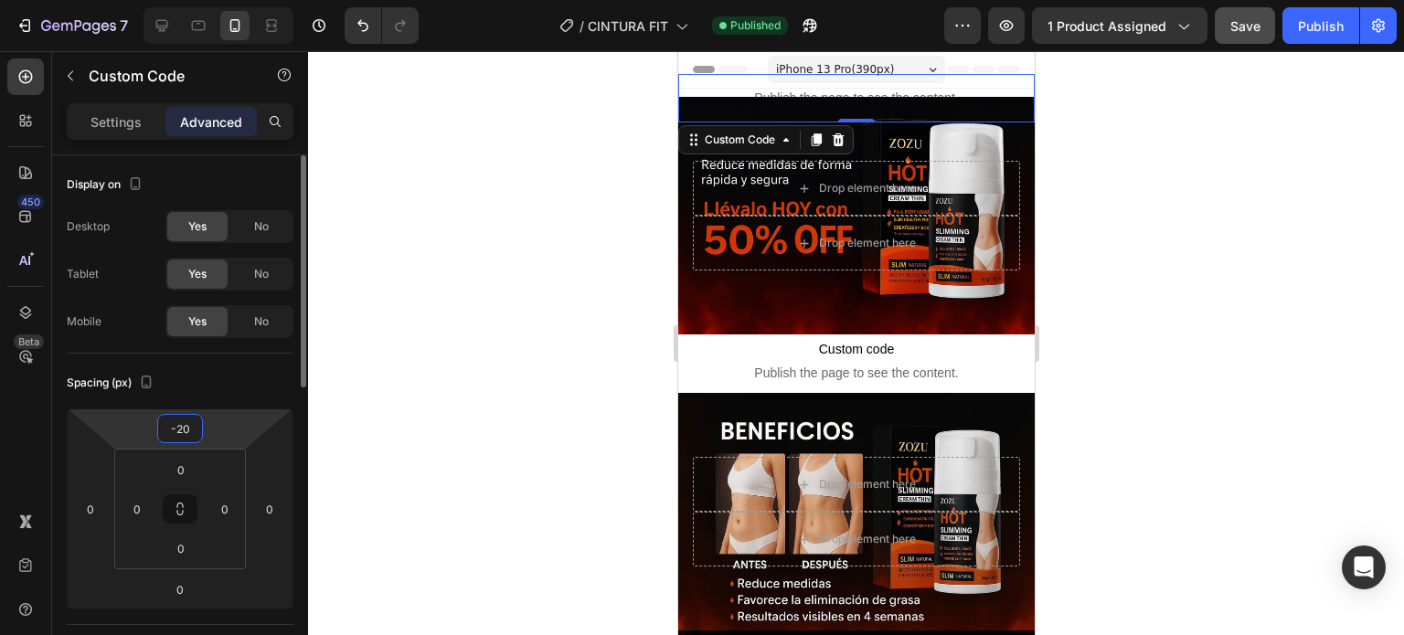
type input "-20"
click at [406, 319] on div at bounding box center [856, 343] width 1096 height 584
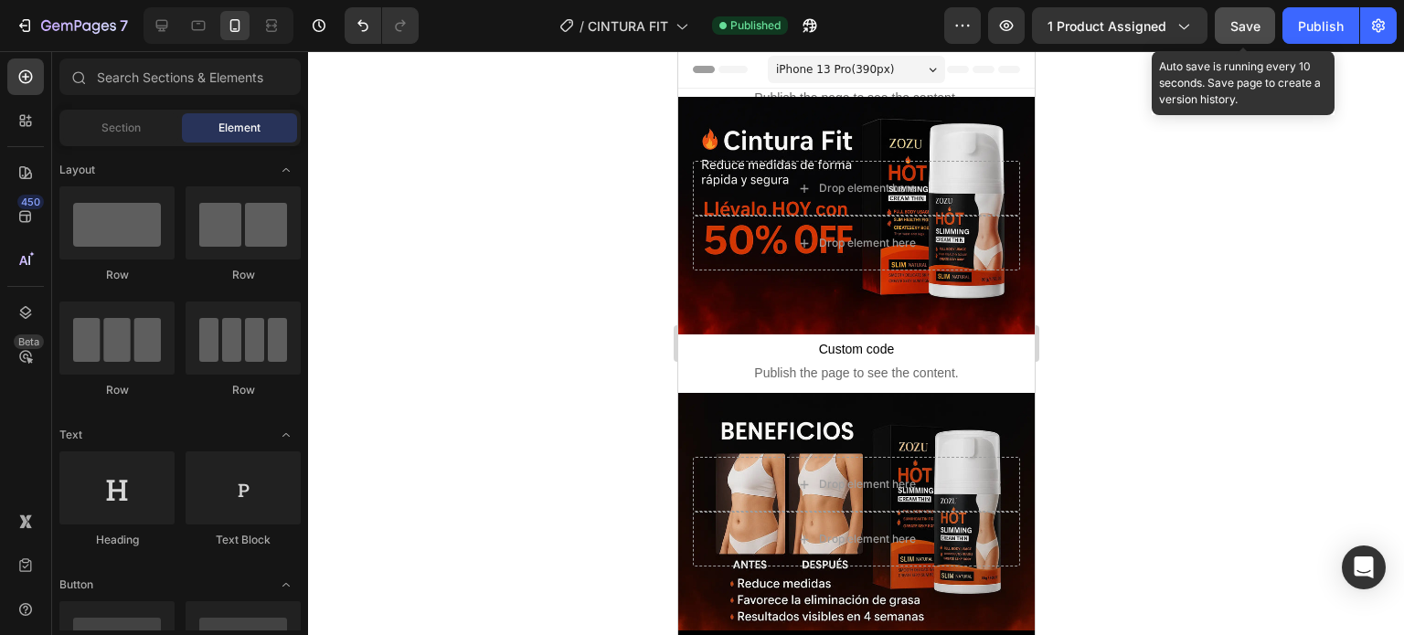
click at [1261, 18] on span "Save" at bounding box center [1245, 26] width 30 height 16
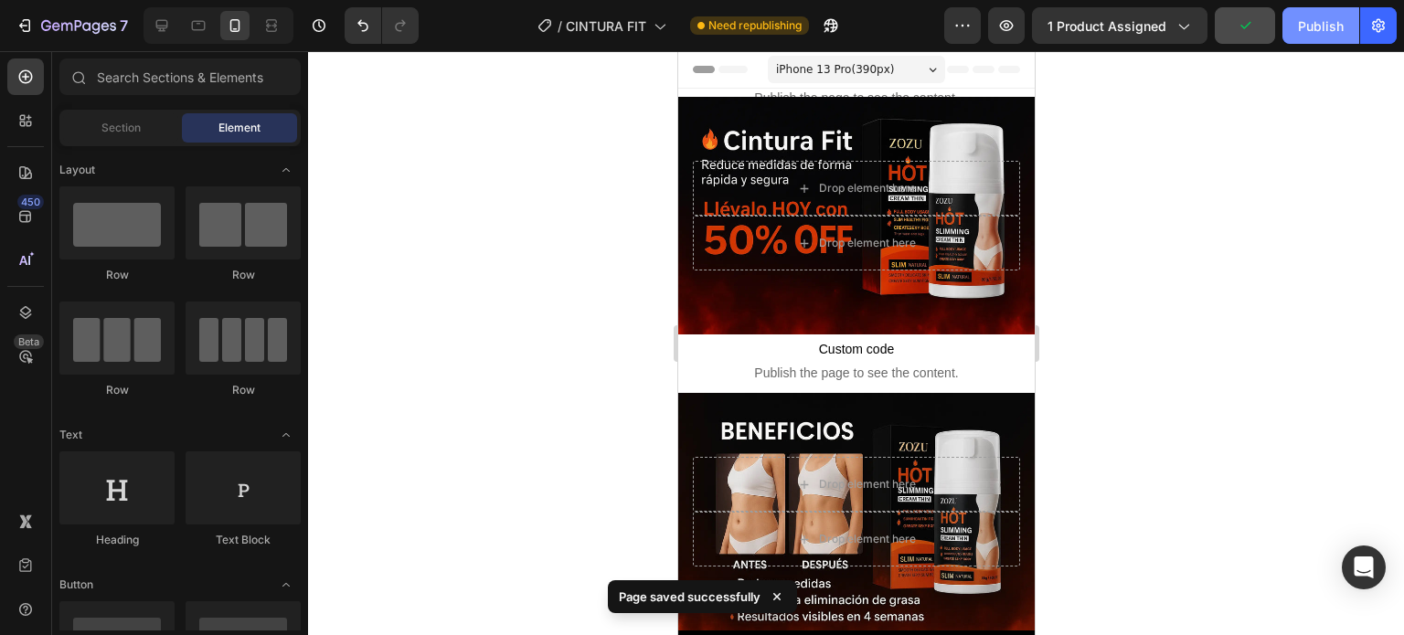
click at [1312, 25] on div "Publish" at bounding box center [1321, 25] width 46 height 19
